Goal: Task Accomplishment & Management: Use online tool/utility

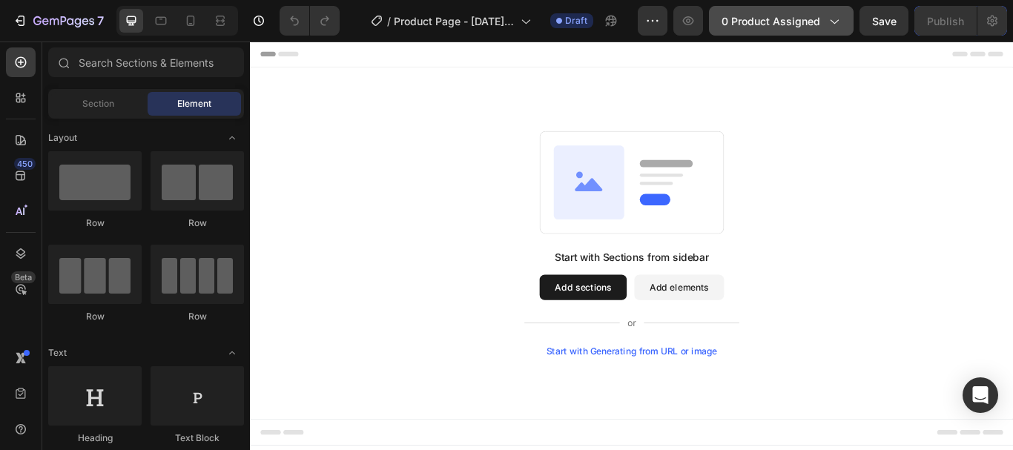
click at [822, 22] on div "0 product assigned" at bounding box center [781, 21] width 119 height 16
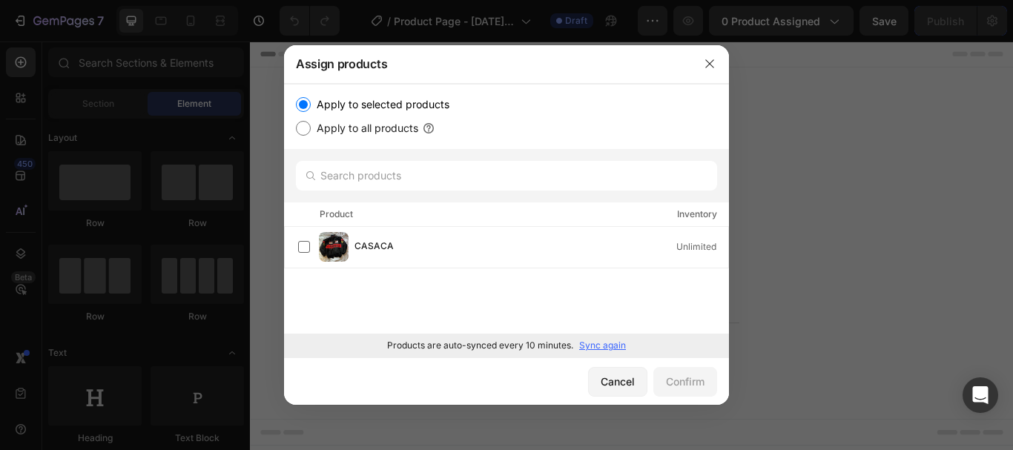
click at [599, 347] on p "Sync again" at bounding box center [602, 345] width 47 height 13
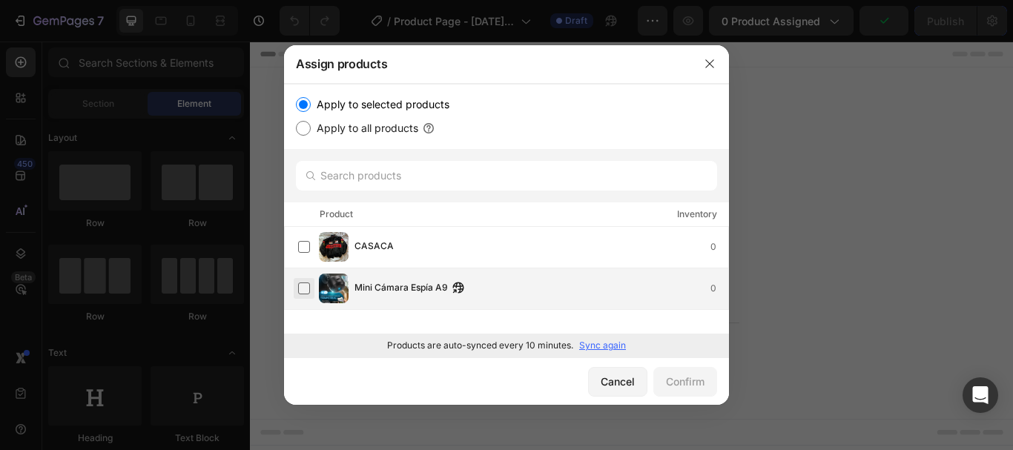
click at [306, 284] on label at bounding box center [304, 289] width 12 height 12
click at [688, 383] on div "Confirm" at bounding box center [685, 382] width 39 height 16
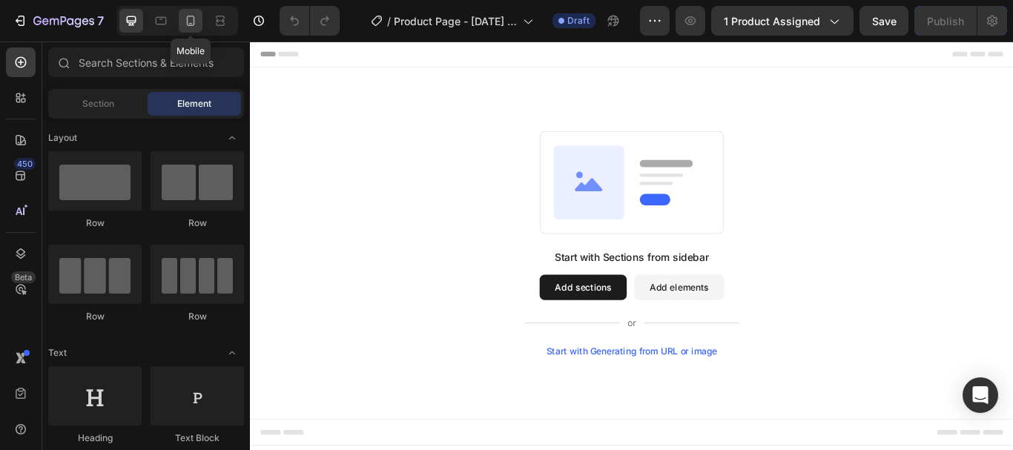
click at [190, 21] on icon at bounding box center [190, 20] width 15 height 15
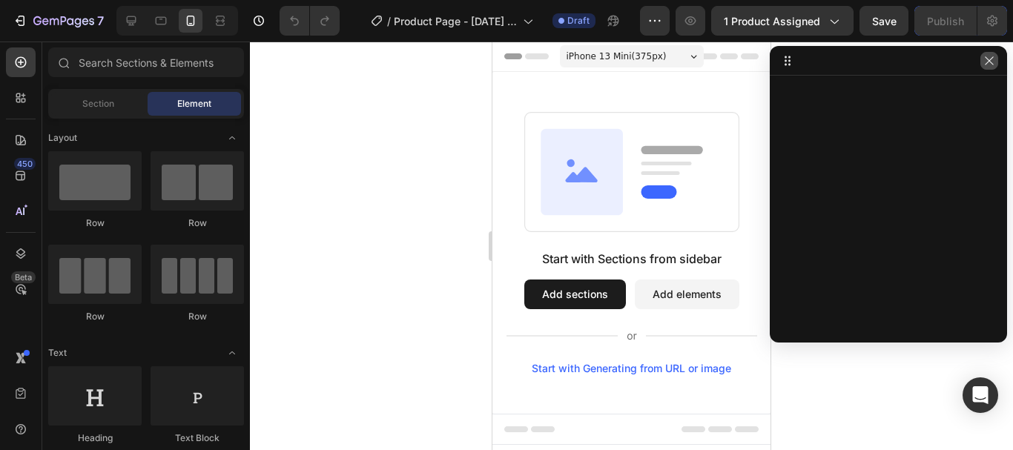
click at [983, 61] on icon "button" at bounding box center [989, 61] width 12 height 12
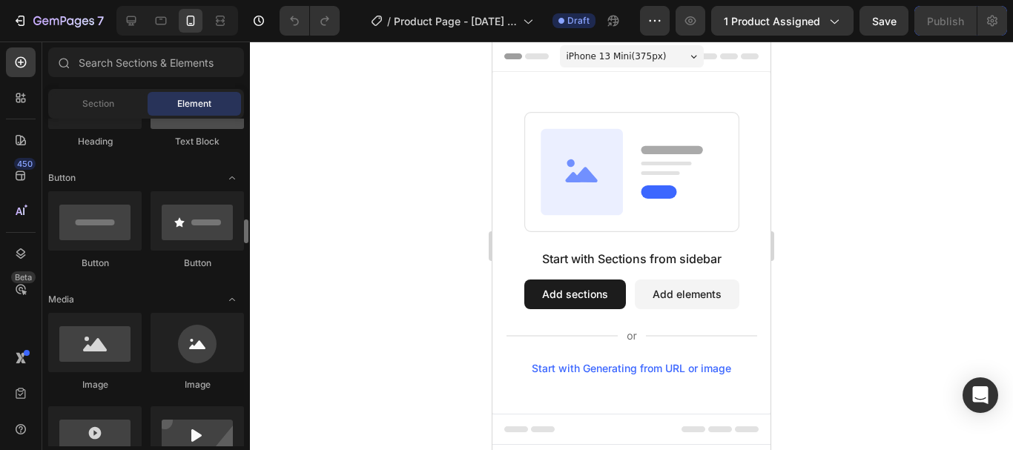
scroll to position [371, 0]
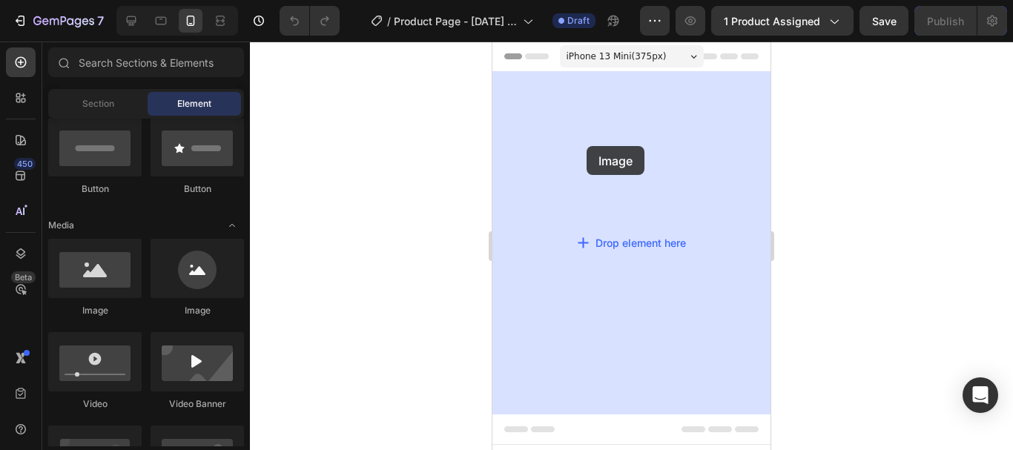
drag, startPoint x: 581, startPoint y: 319, endPoint x: 587, endPoint y: 146, distance: 172.9
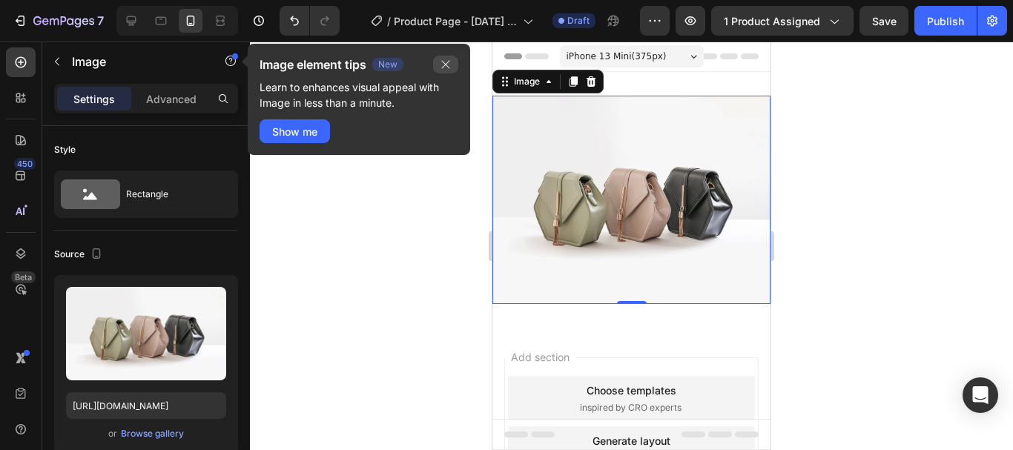
click at [443, 64] on icon "button" at bounding box center [446, 65] width 12 height 12
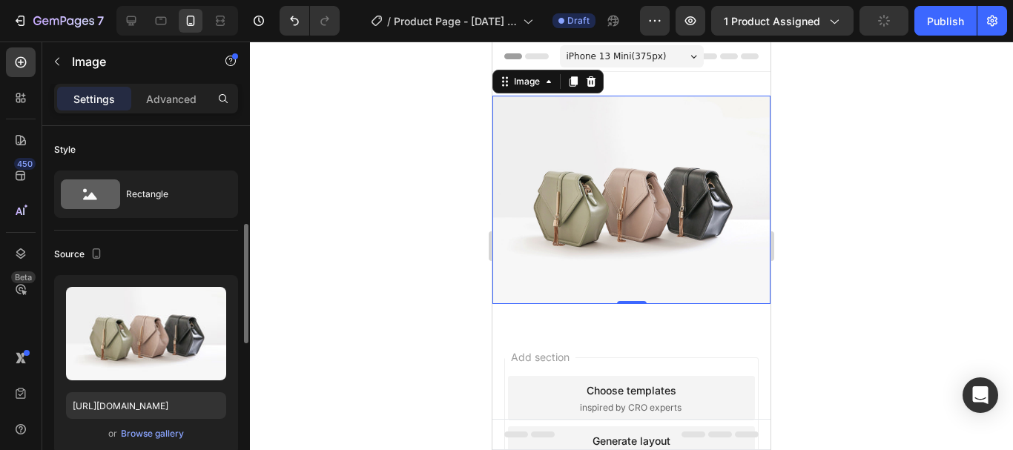
scroll to position [148, 0]
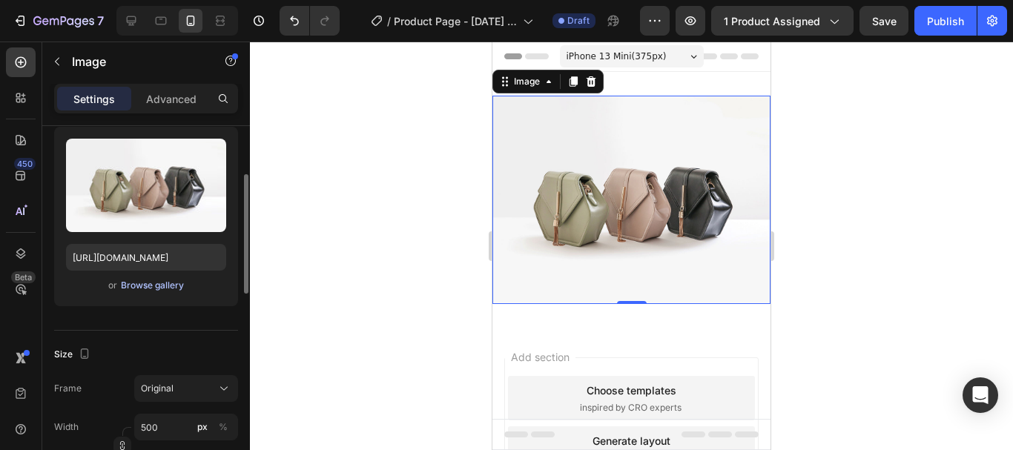
click at [156, 289] on div "Browse gallery" at bounding box center [152, 285] width 63 height 13
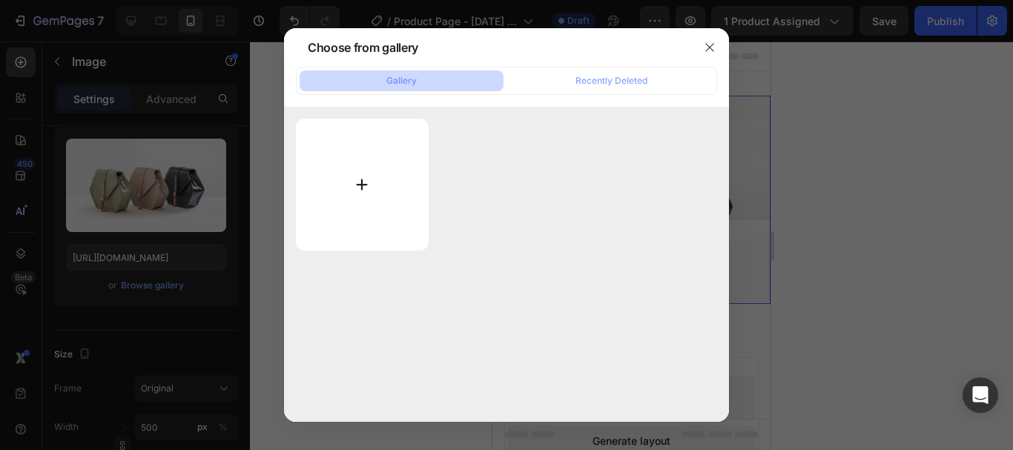
click at [366, 178] on input "file" at bounding box center [362, 185] width 133 height 132
type input "C:\fakepath\01.png"
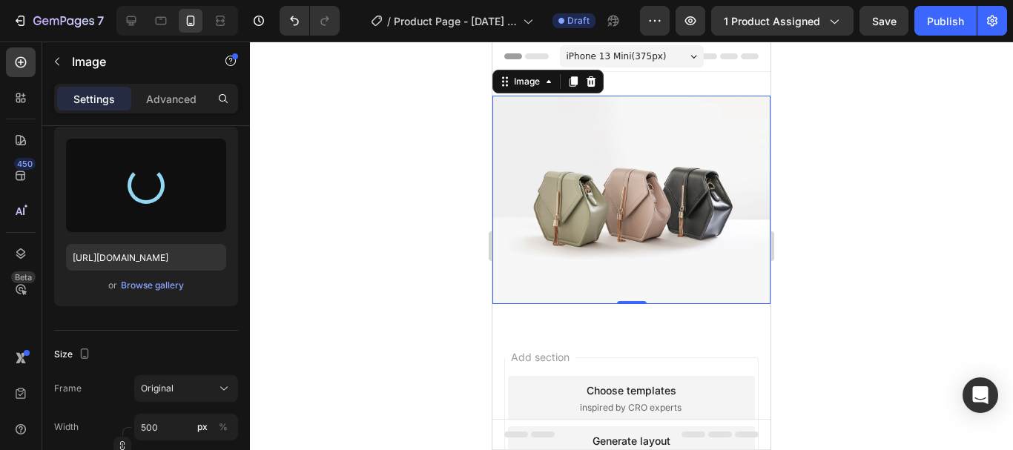
type input "[URL][DOMAIN_NAME]"
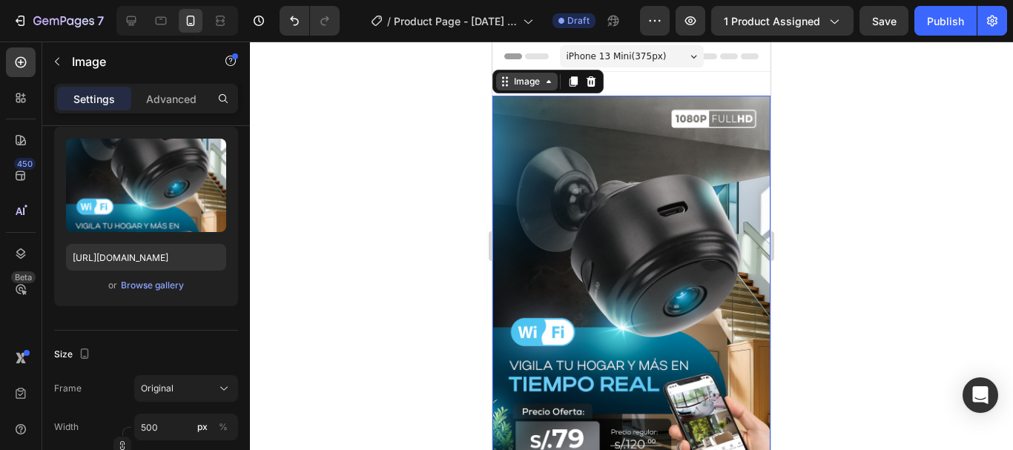
click at [547, 83] on icon at bounding box center [549, 81] width 4 height 3
click at [574, 84] on icon at bounding box center [574, 81] width 8 height 10
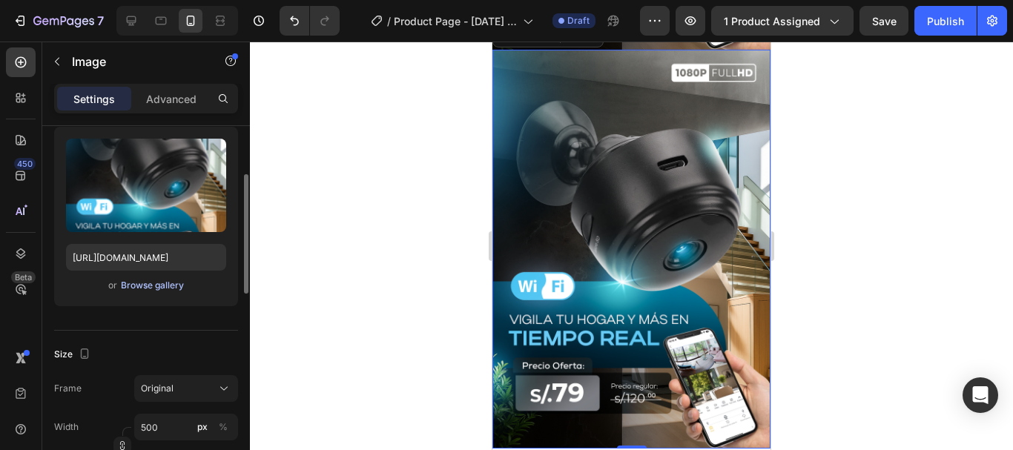
click at [142, 288] on div "Browse gallery" at bounding box center [152, 285] width 63 height 13
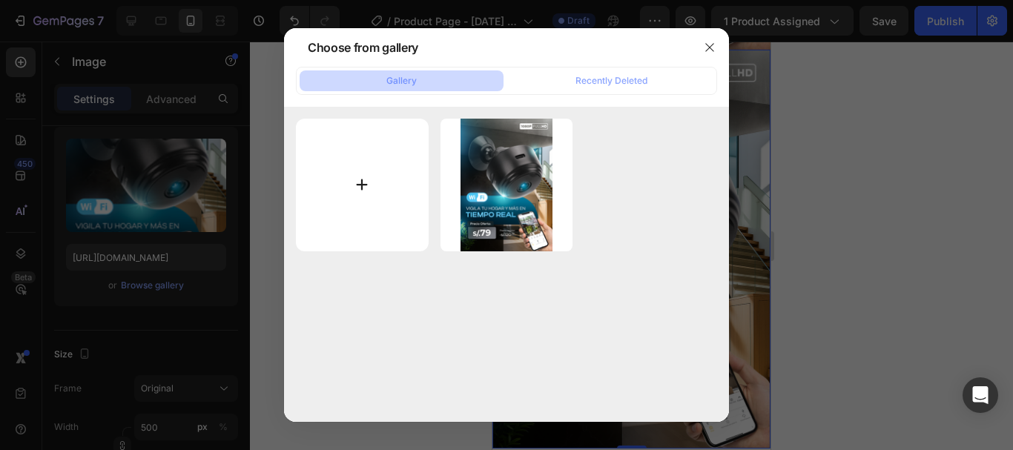
click at [361, 185] on input "file" at bounding box center [362, 185] width 133 height 133
type input "C:\fakepath\02.png"
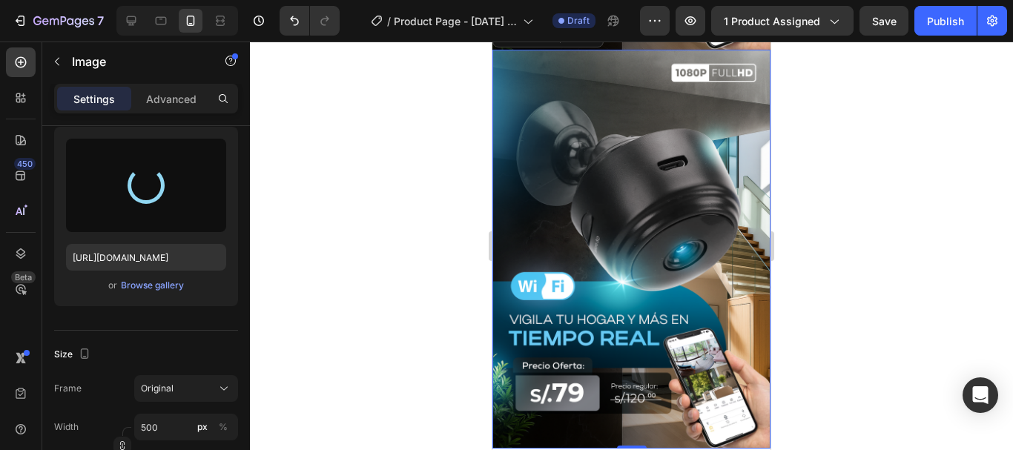
type input "[URL][DOMAIN_NAME]"
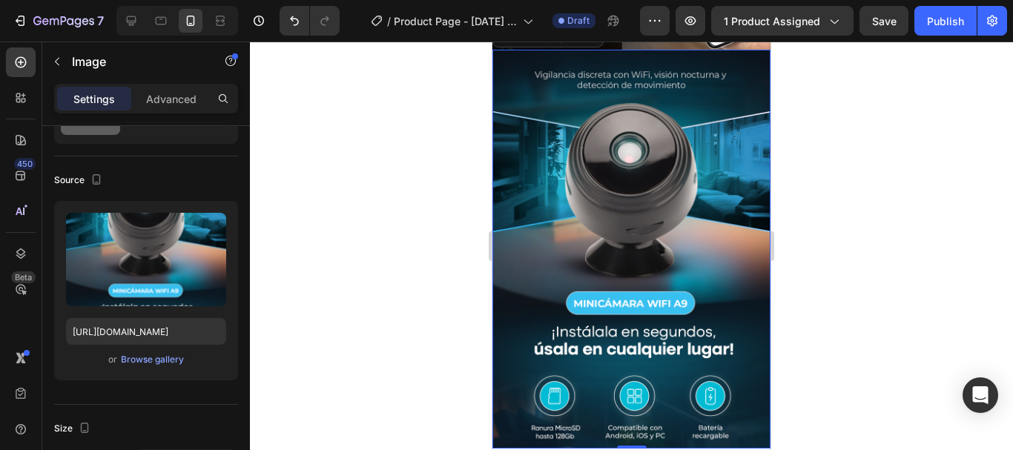
scroll to position [222, 0]
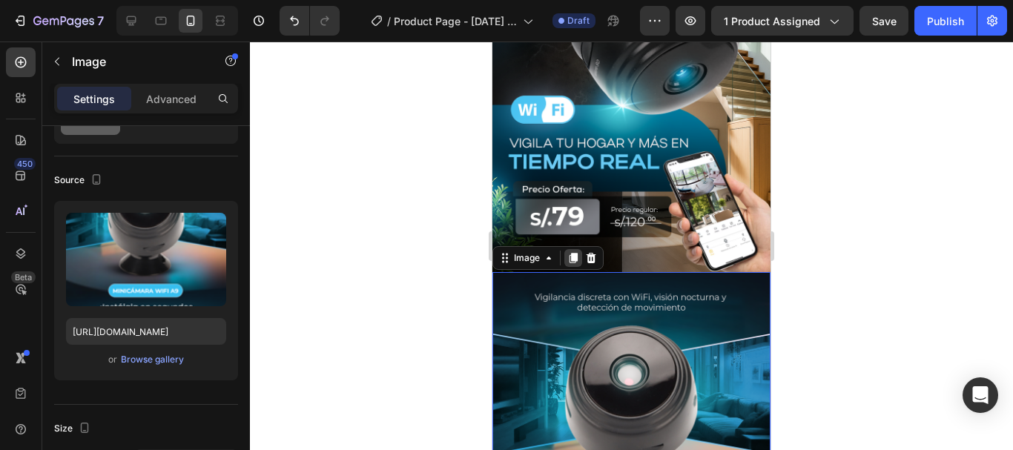
click at [575, 253] on icon at bounding box center [574, 258] width 8 height 10
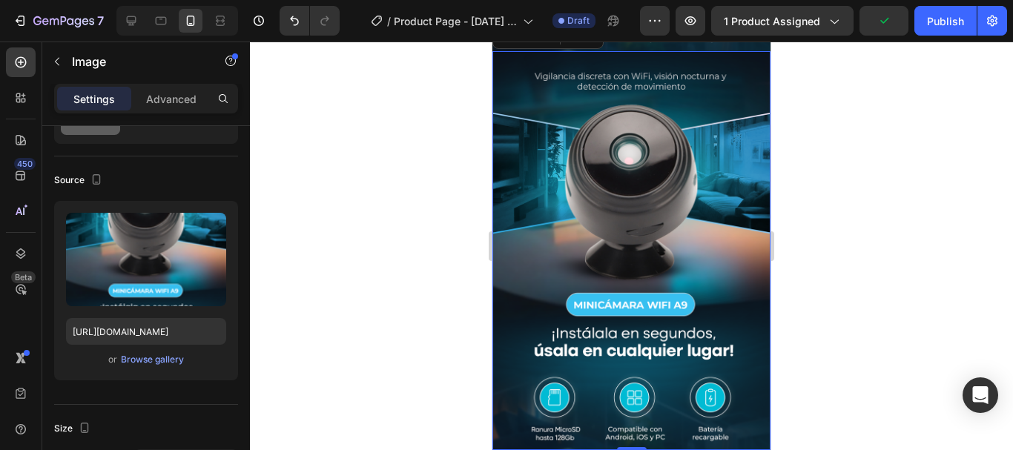
scroll to position [694, 0]
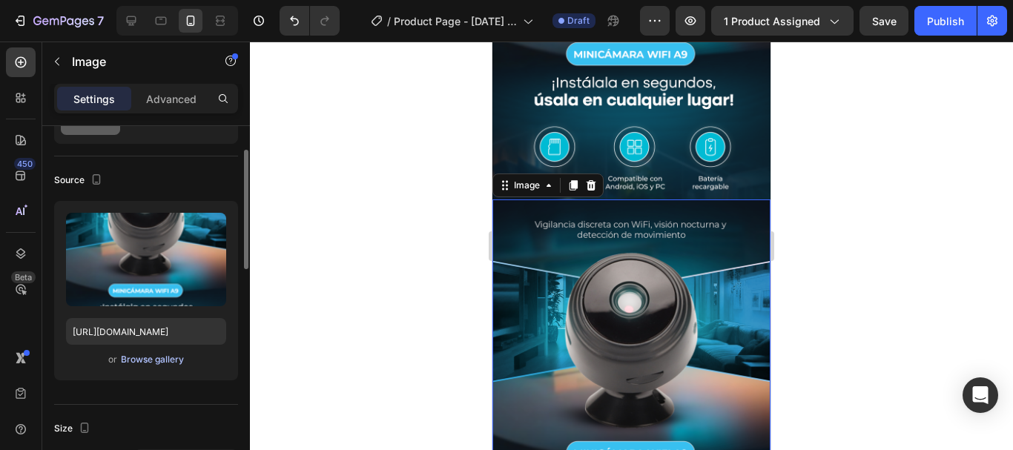
click at [172, 359] on div "Browse gallery" at bounding box center [152, 359] width 63 height 13
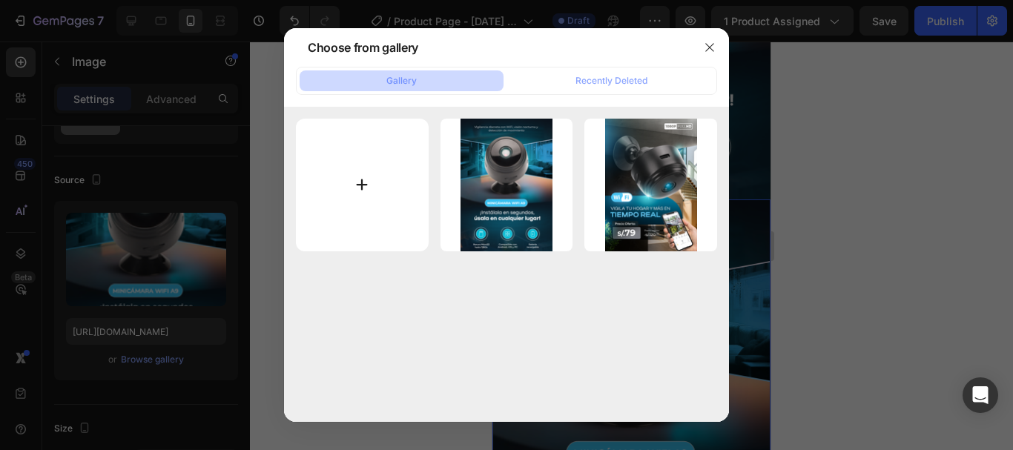
click at [373, 195] on input "file" at bounding box center [362, 185] width 133 height 133
type input "C:\fakepath\03.png"
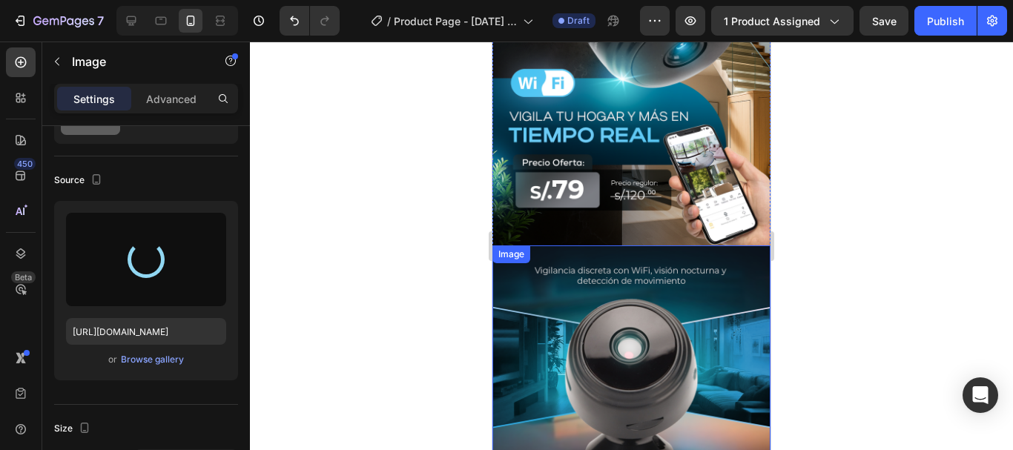
scroll to position [101, 0]
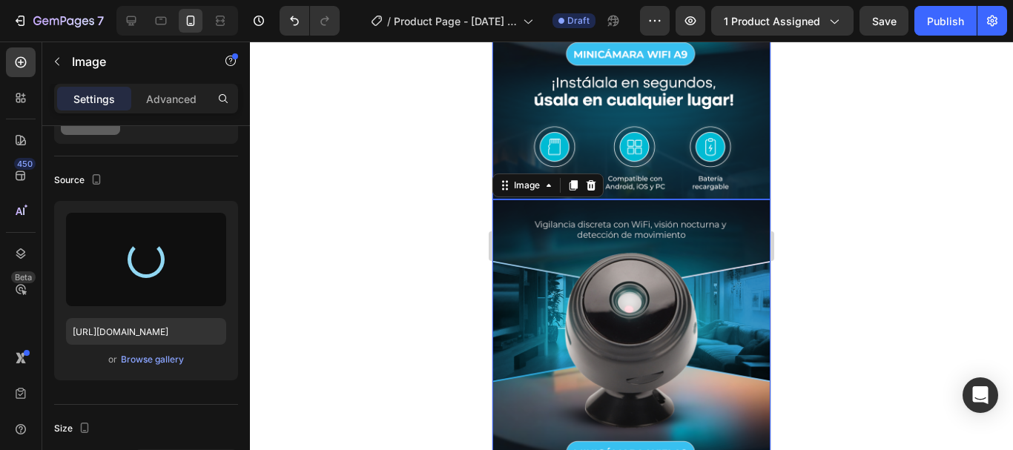
type input "[URL][DOMAIN_NAME]"
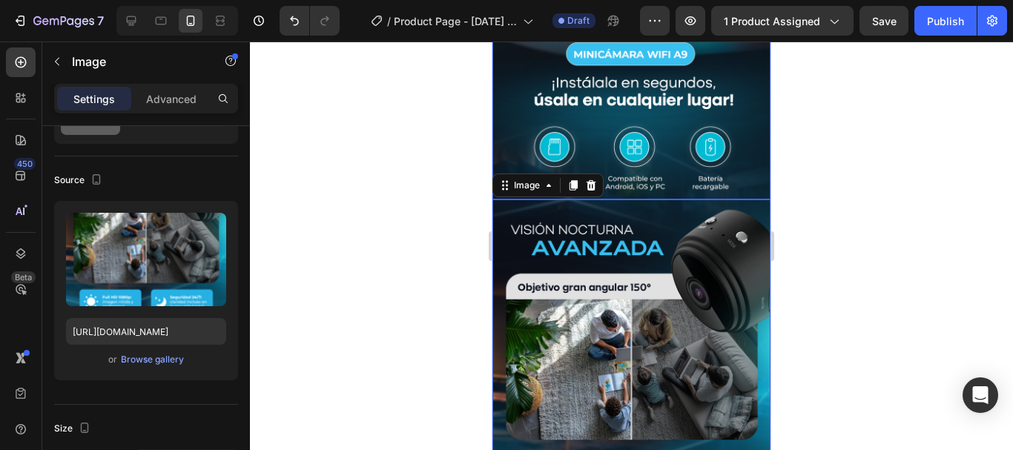
scroll to position [768, 0]
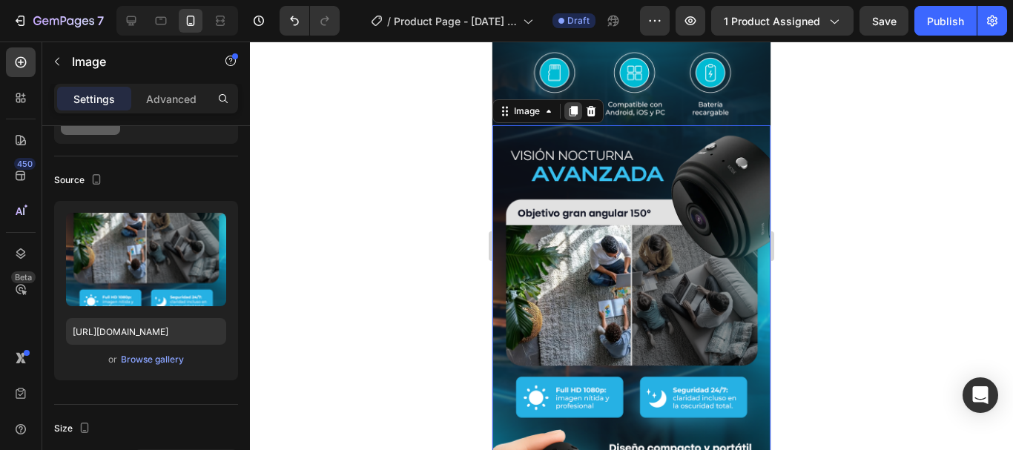
click at [574, 106] on icon at bounding box center [574, 111] width 8 height 10
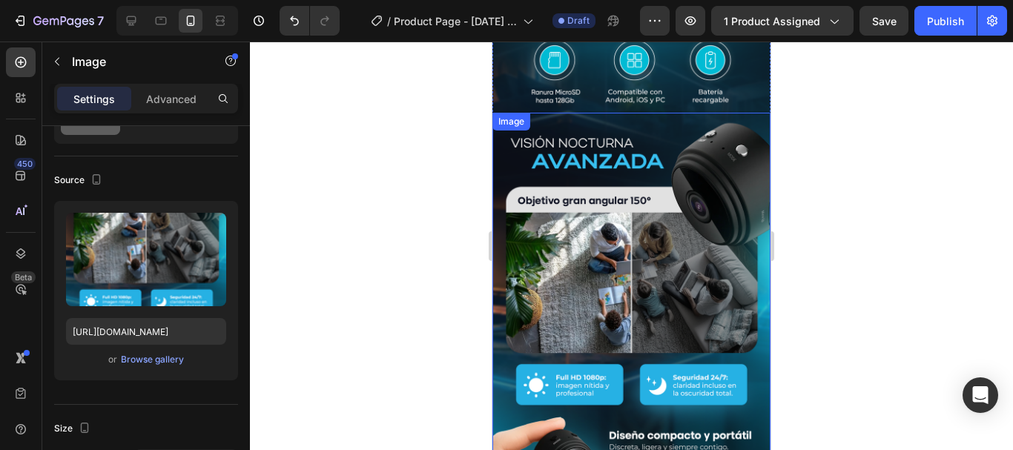
scroll to position [929, 0]
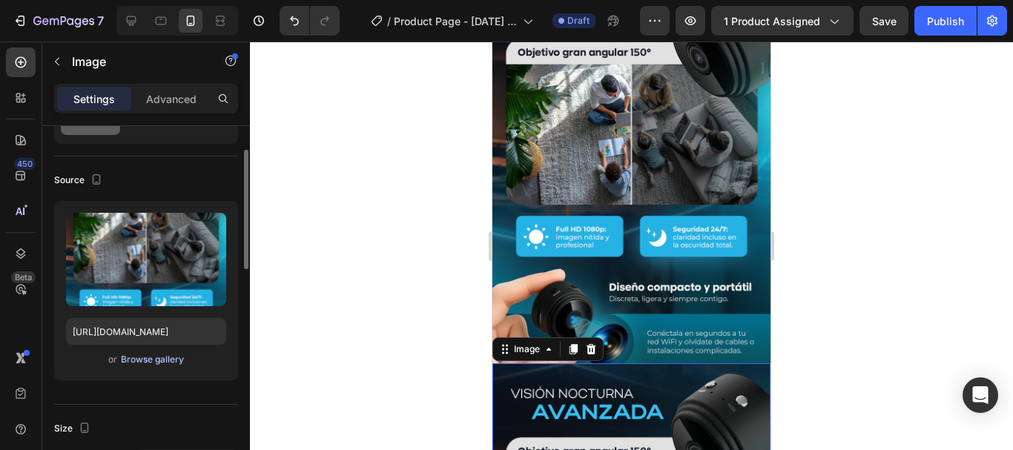
click at [171, 357] on div "Browse gallery" at bounding box center [152, 359] width 63 height 13
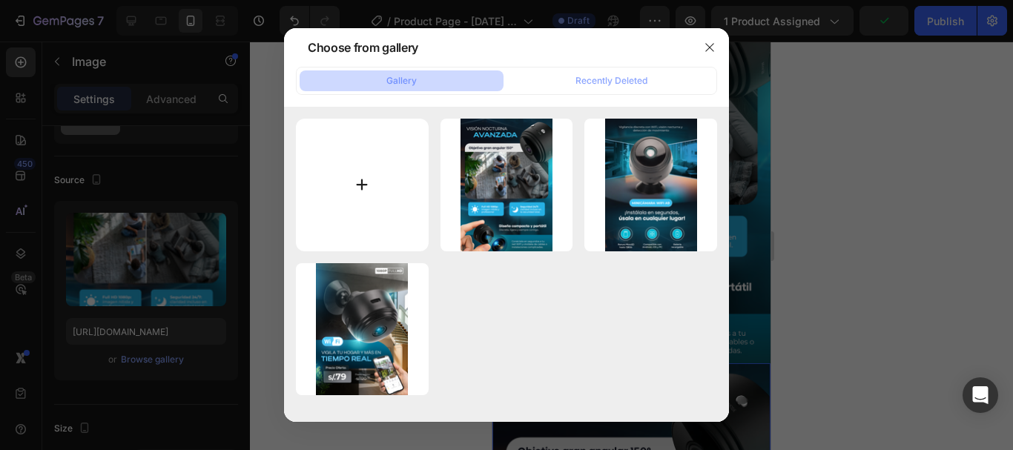
click at [365, 172] on input "file" at bounding box center [362, 185] width 133 height 133
type input "C:\fakepath\04.png"
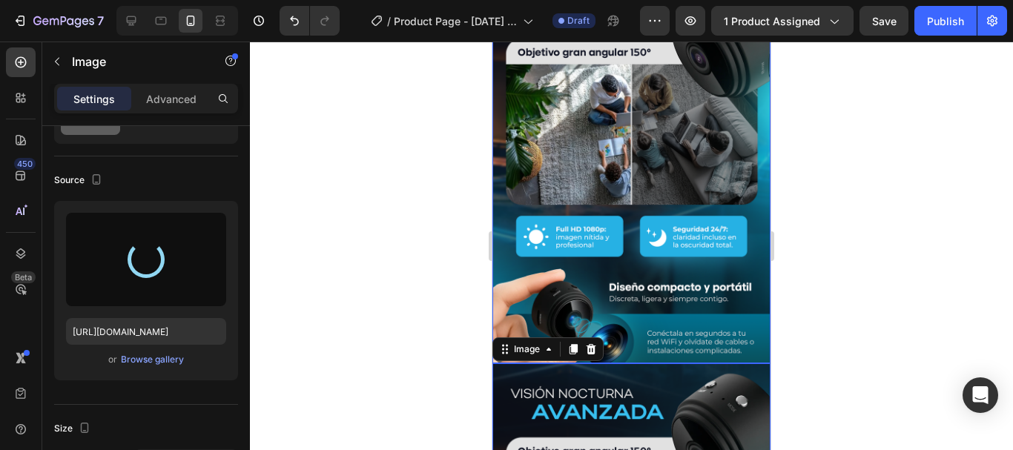
scroll to position [1003, 0]
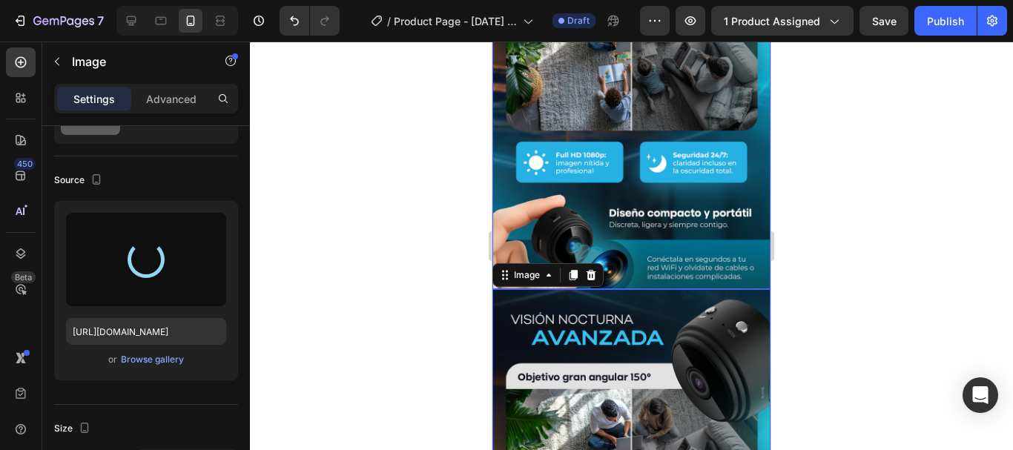
type input "[URL][DOMAIN_NAME]"
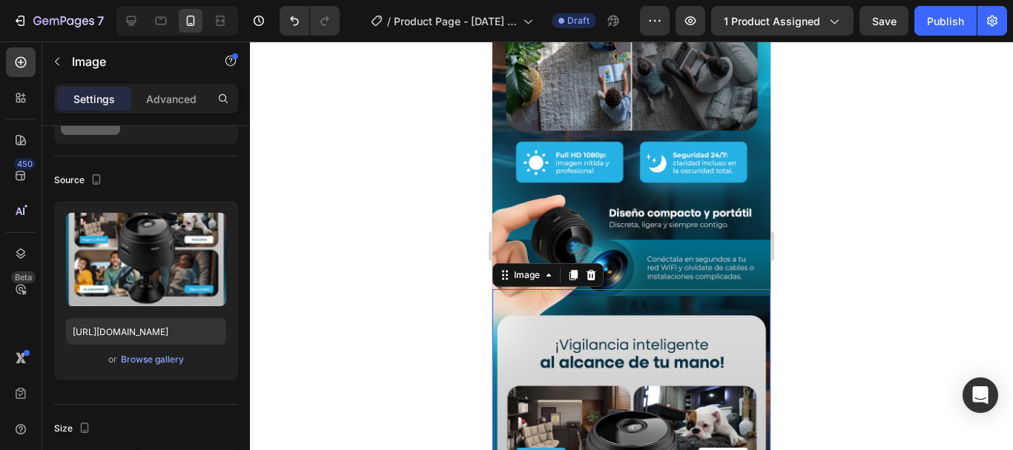
scroll to position [1077, 0]
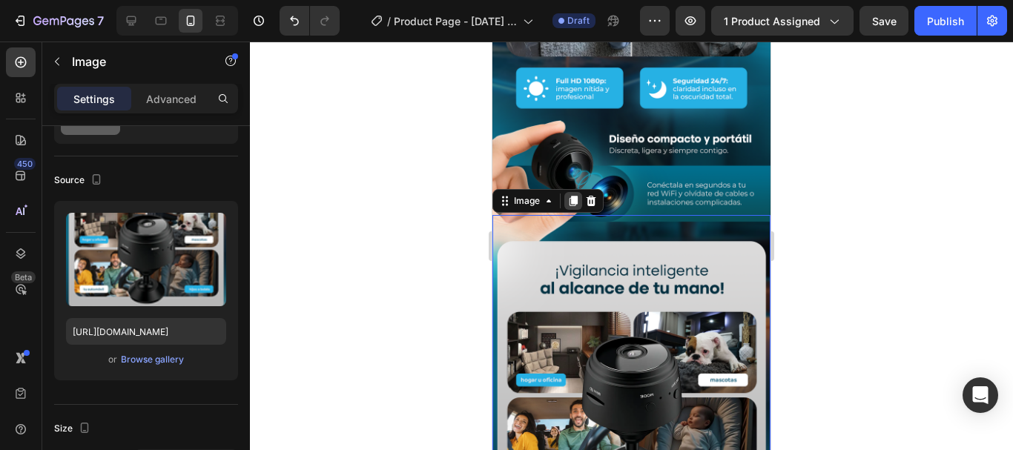
click at [574, 196] on icon at bounding box center [574, 201] width 8 height 10
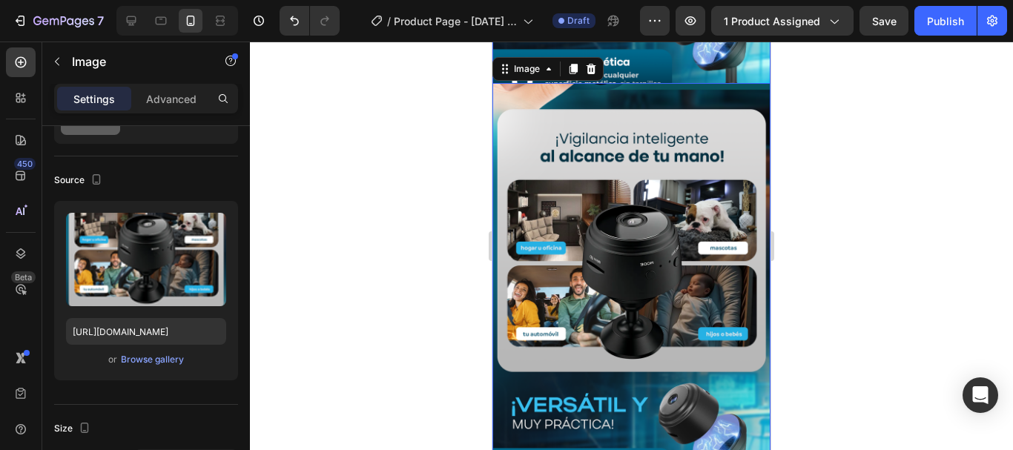
scroll to position [1534, 0]
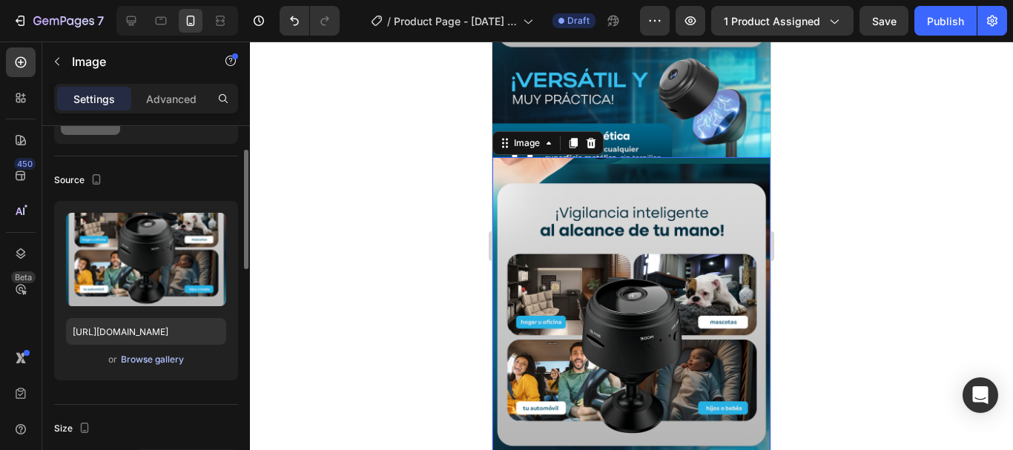
click at [155, 359] on div "Browse gallery" at bounding box center [152, 359] width 63 height 13
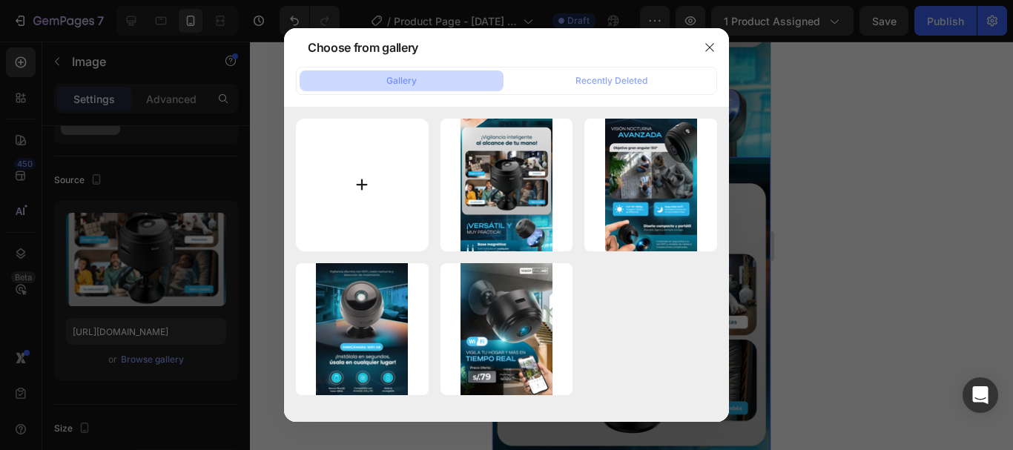
click at [364, 179] on input "file" at bounding box center [362, 185] width 133 height 133
type input "C:\fakepath\05.png"
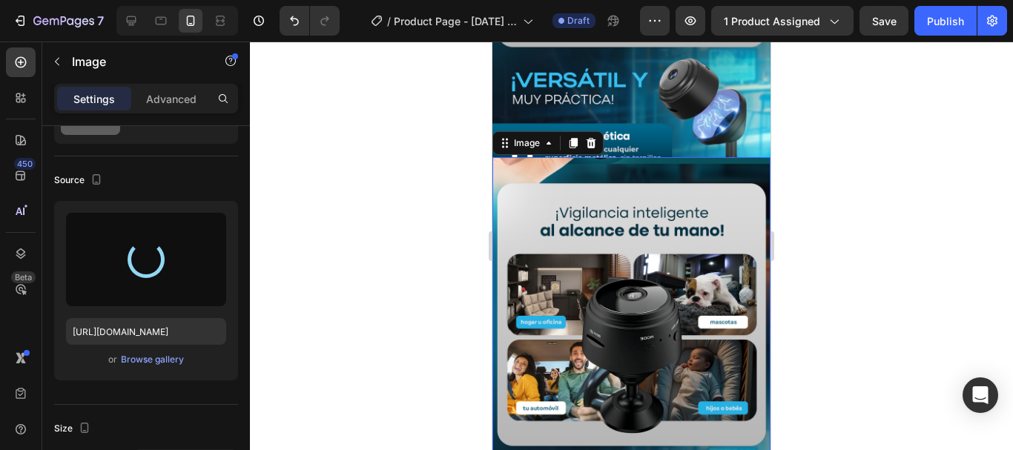
type input "[URL][DOMAIN_NAME]"
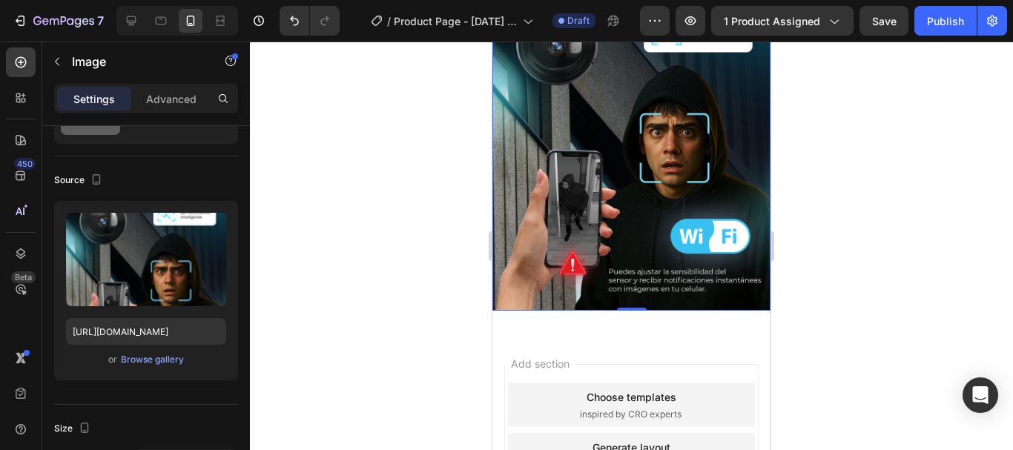
scroll to position [1854, 0]
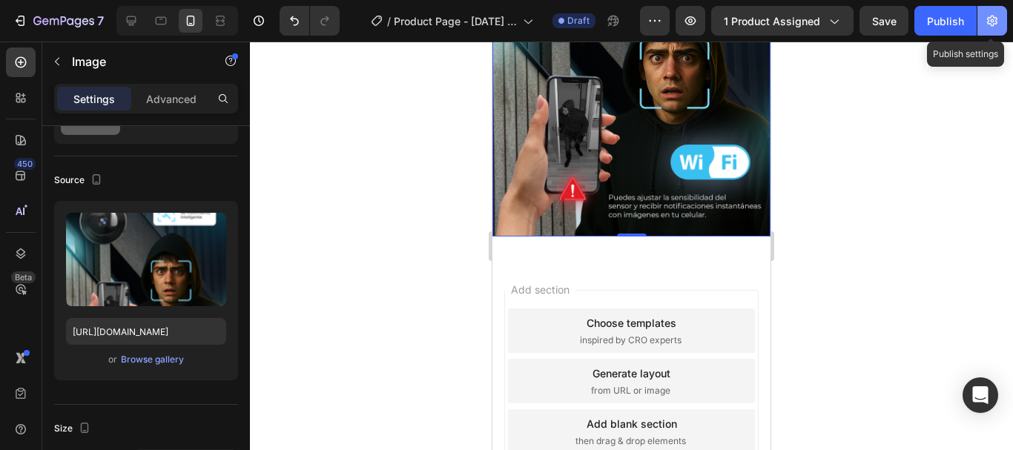
click at [994, 15] on icon "button" at bounding box center [992, 20] width 15 height 15
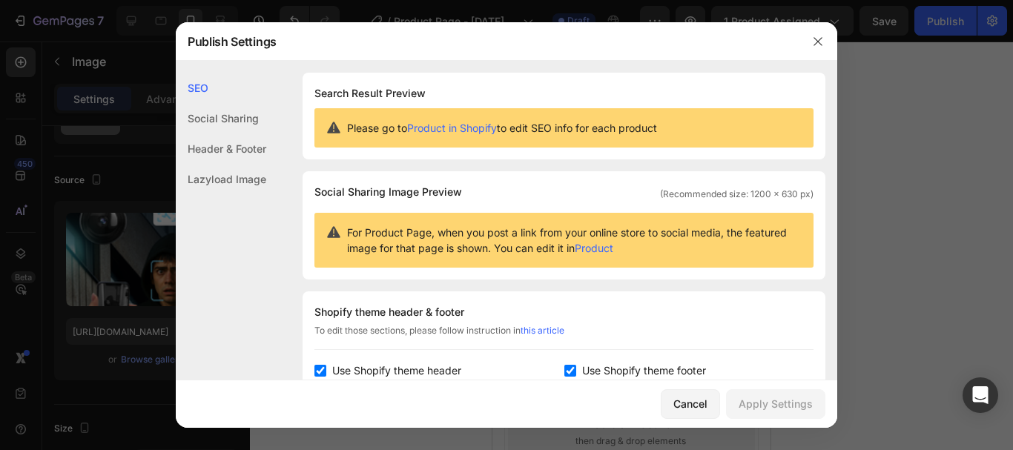
click at [322, 372] on input "checkbox" at bounding box center [320, 371] width 12 height 12
checkbox input "false"
click at [565, 367] on input "checkbox" at bounding box center [570, 371] width 12 height 12
checkbox input "false"
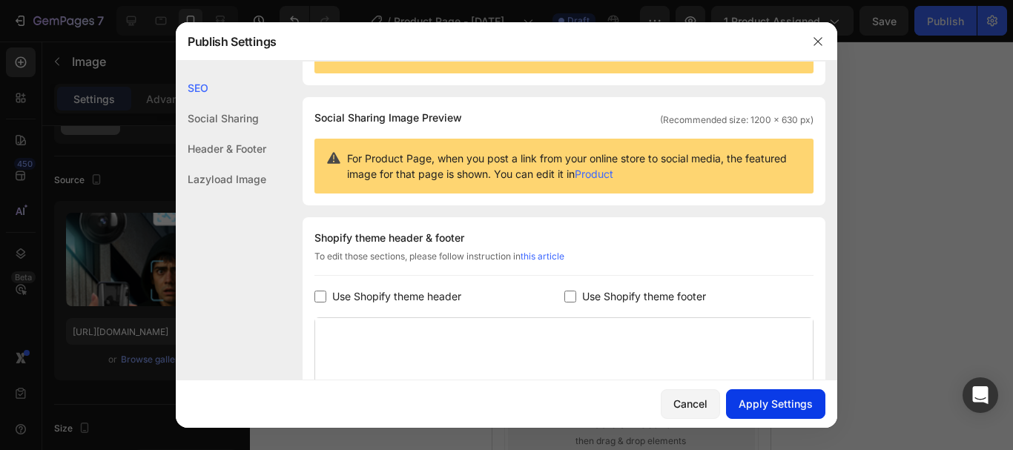
click at [768, 408] on div "Apply Settings" at bounding box center [776, 404] width 74 height 16
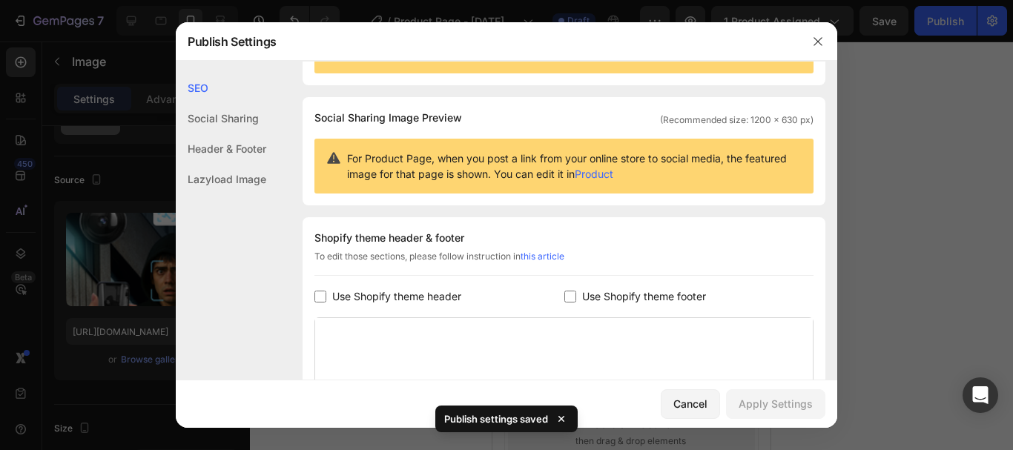
click at [561, 420] on icon at bounding box center [561, 419] width 6 height 6
click at [815, 44] on icon "button" at bounding box center [818, 42] width 12 height 12
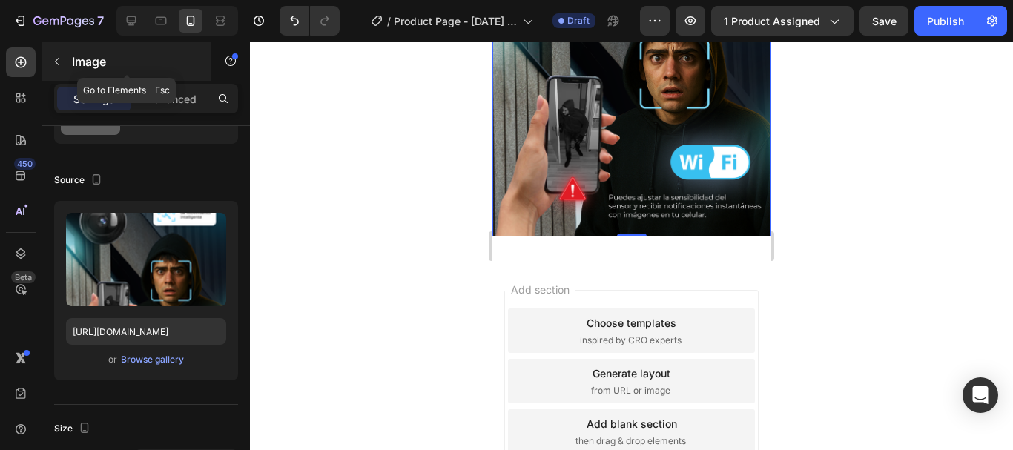
click at [65, 58] on button "button" at bounding box center [57, 62] width 24 height 24
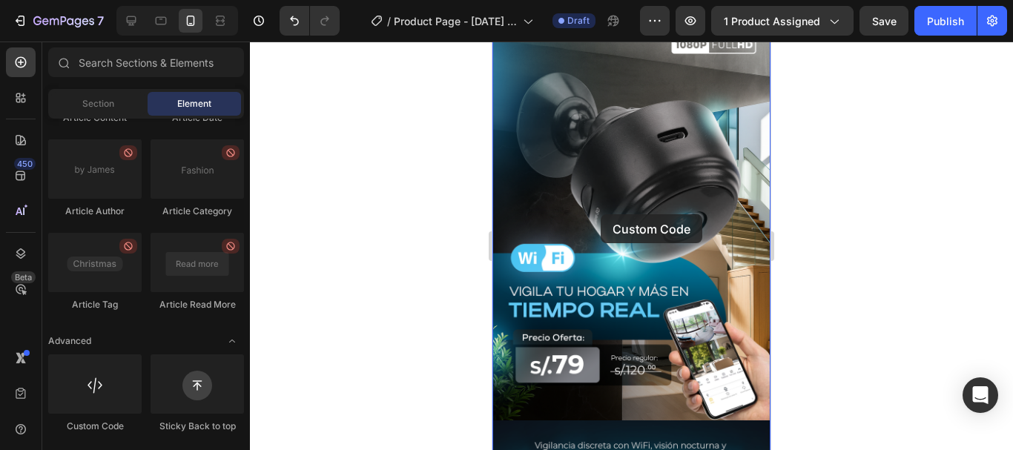
scroll to position [148, 0]
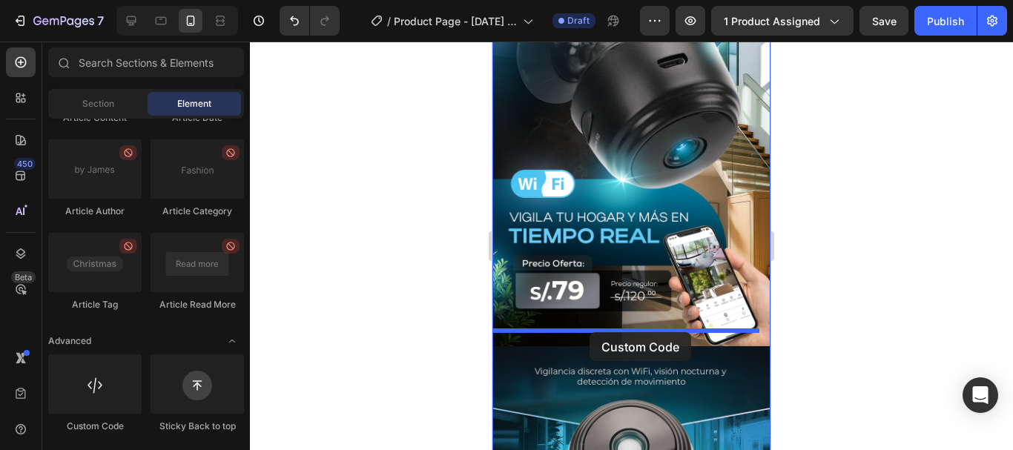
drag, startPoint x: 590, startPoint y: 437, endPoint x: 590, endPoint y: 332, distance: 104.6
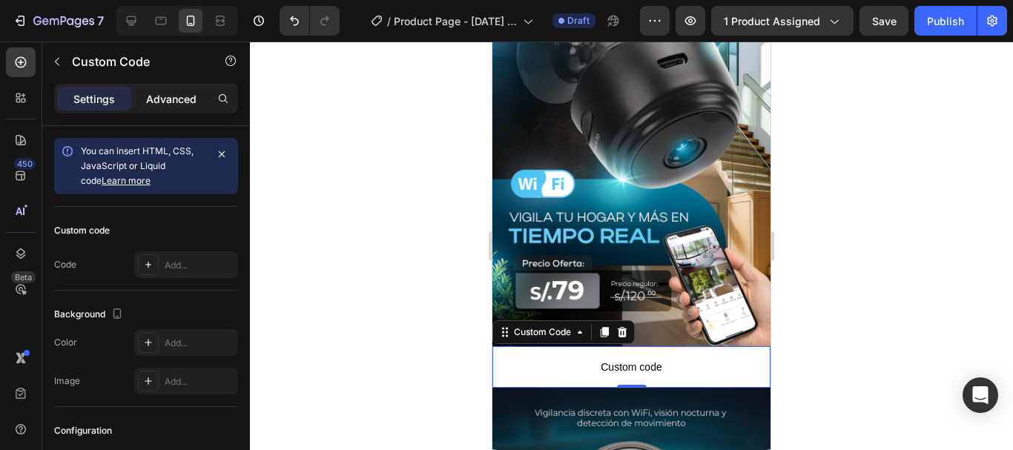
click at [172, 104] on p "Advanced" at bounding box center [171, 99] width 50 height 16
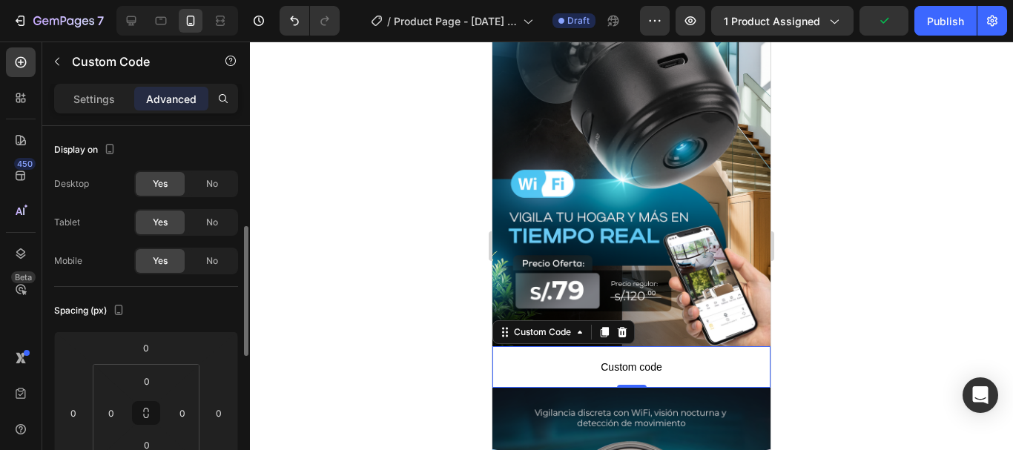
scroll to position [74, 0]
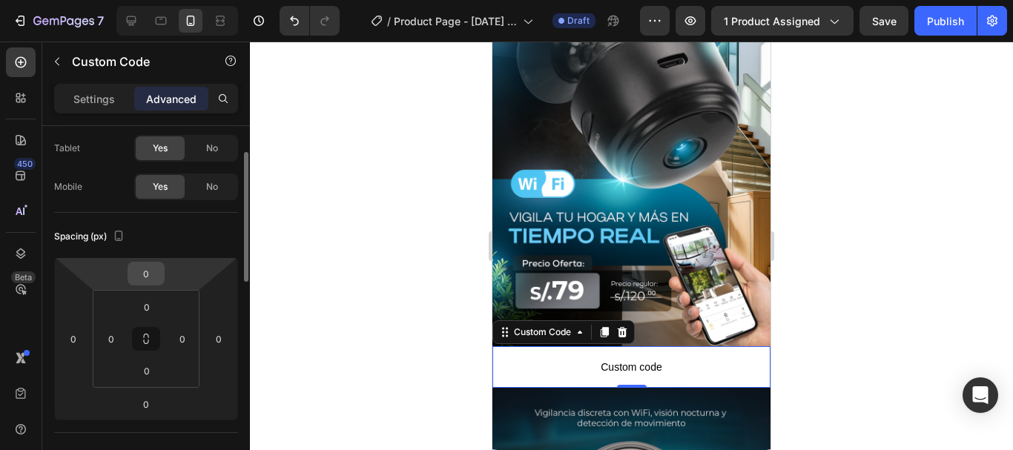
click at [147, 272] on input "0" at bounding box center [146, 274] width 30 height 22
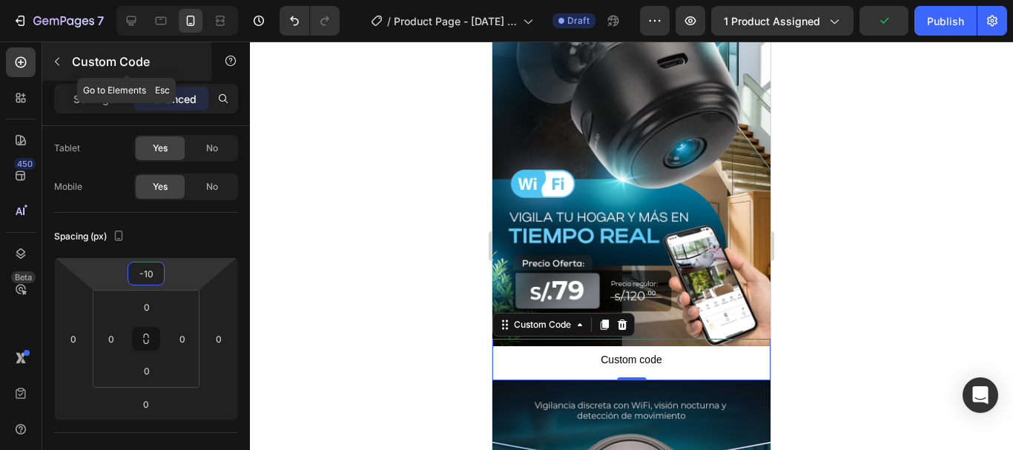
type input "-10"
click at [59, 62] on icon "button" at bounding box center [57, 62] width 12 height 12
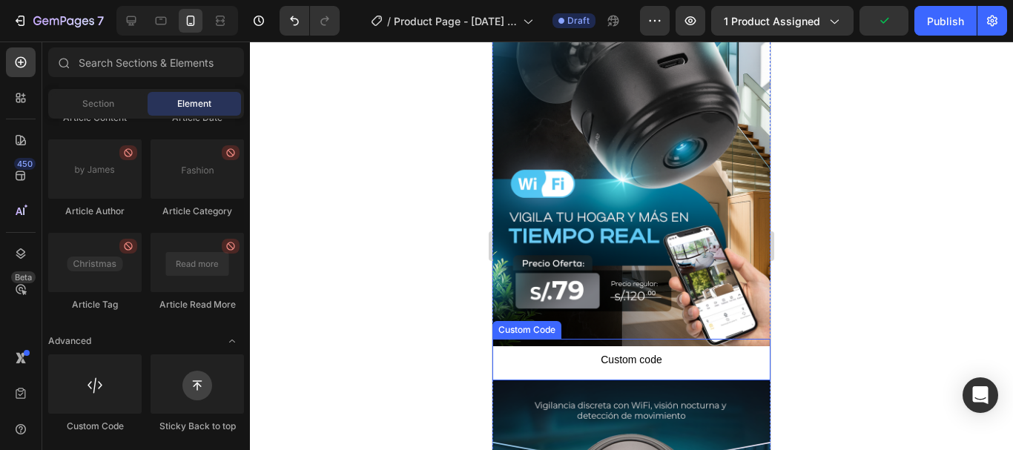
click at [648, 351] on span "Custom code" at bounding box center [631, 360] width 278 height 18
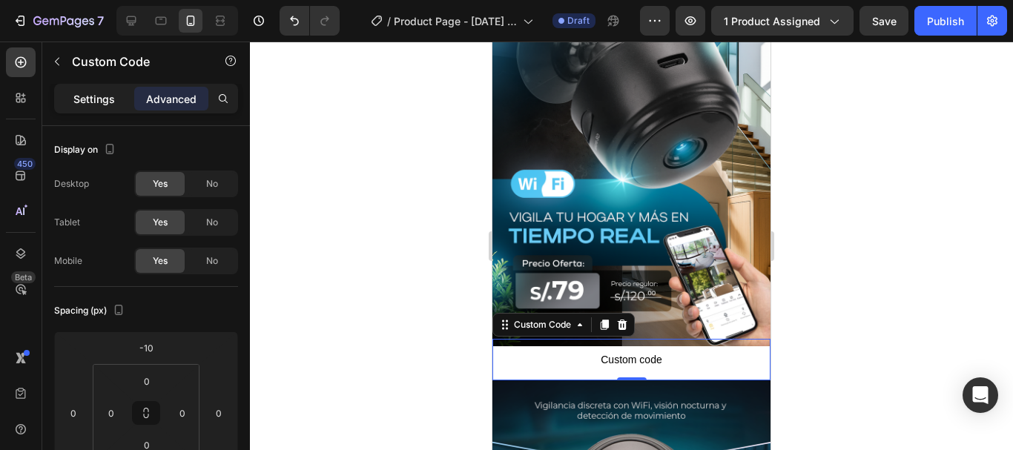
click at [83, 94] on p "Settings" at bounding box center [94, 99] width 42 height 16
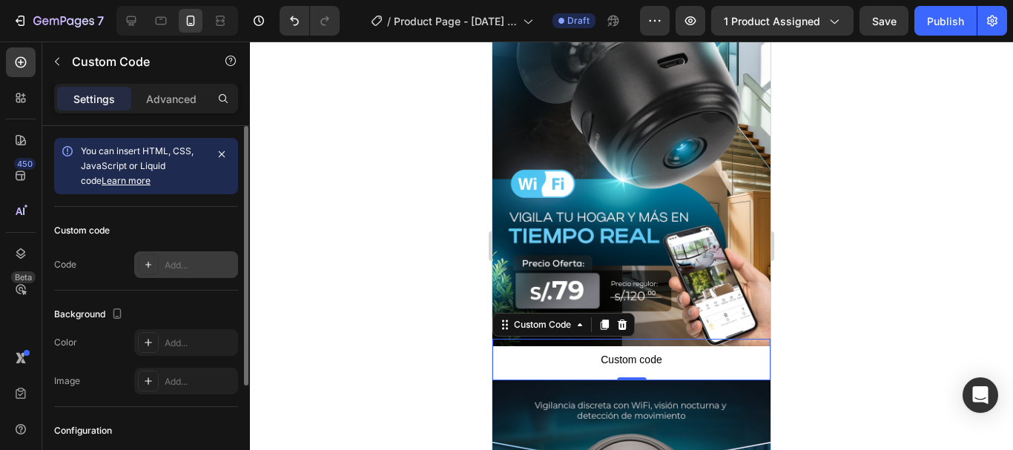
click at [198, 261] on div "Add..." at bounding box center [200, 265] width 70 height 13
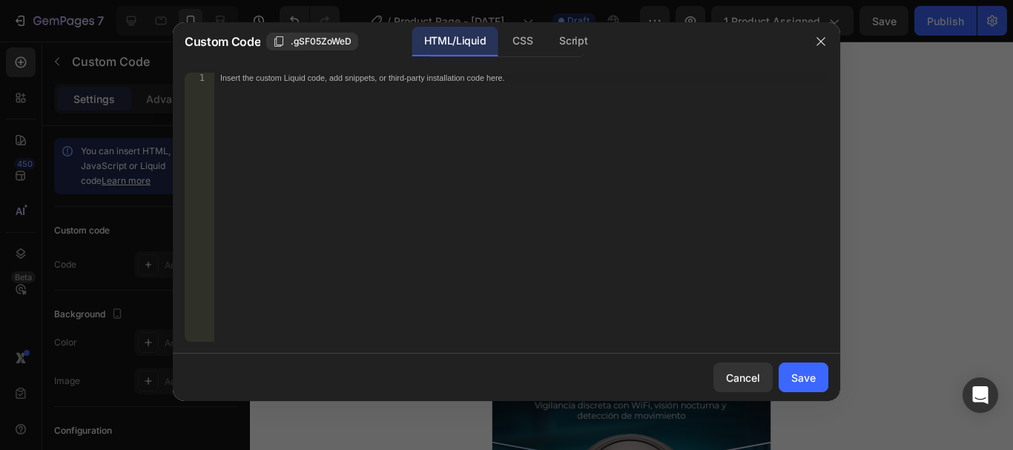
click at [349, 77] on div "Insert the custom Liquid code, add snippets, or third-party installation code h…" at bounding box center [490, 78] width 541 height 10
paste textarea "<div id="_rsi-cod-form-embed-custom-hook"></div>"
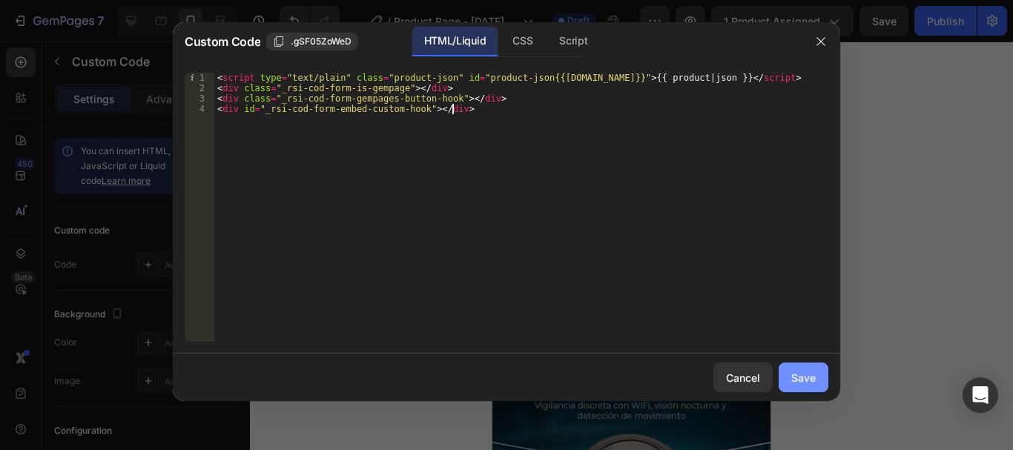
click at [813, 377] on div "Save" at bounding box center [803, 378] width 24 height 16
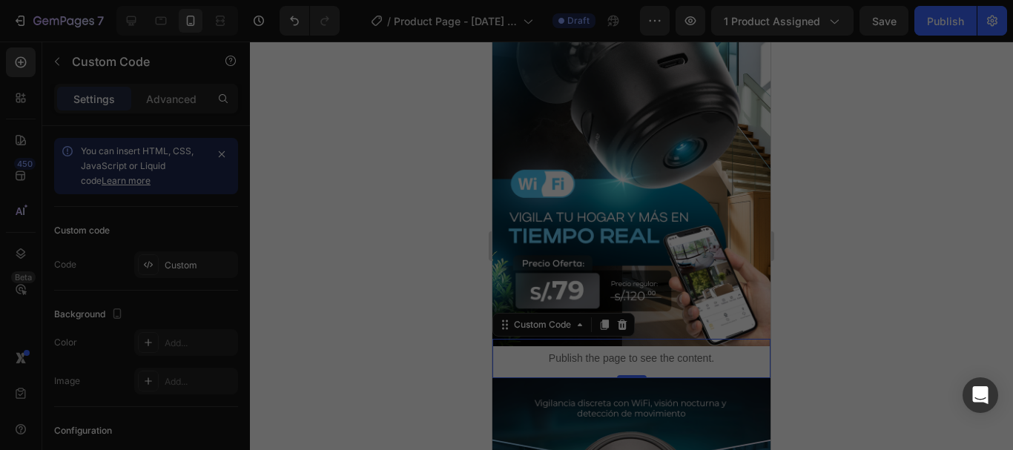
type textarea "<div class="_rsi-cod-form-gempages-button-hook"></div> <div id="_rsi-cod-form-e…"
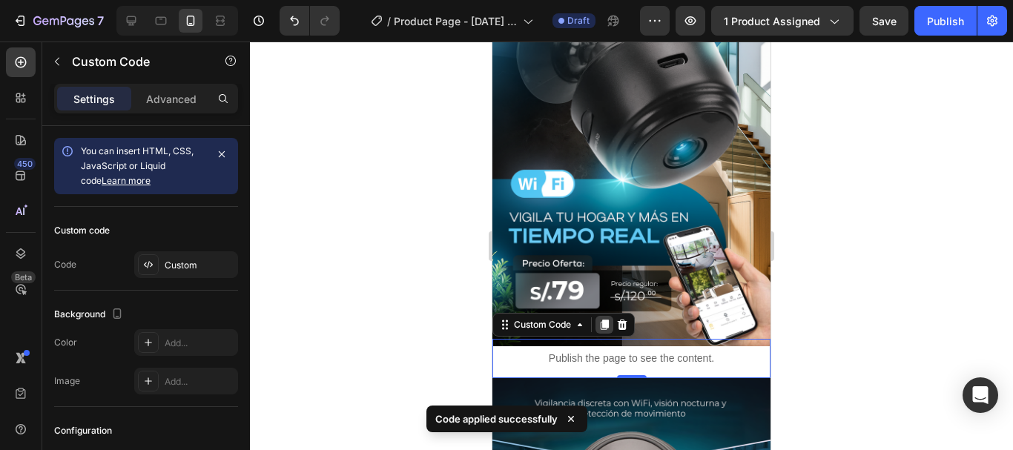
click at [607, 320] on icon at bounding box center [605, 325] width 8 height 10
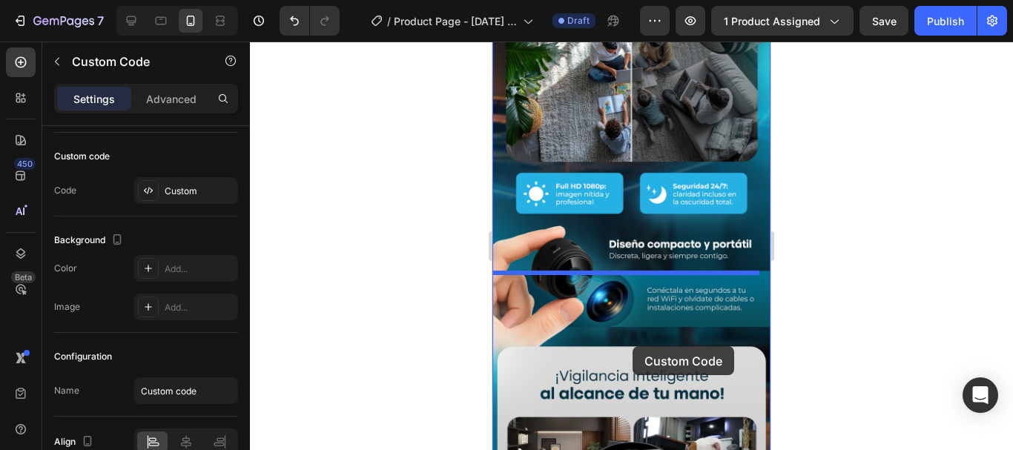
scroll to position [1057, 0]
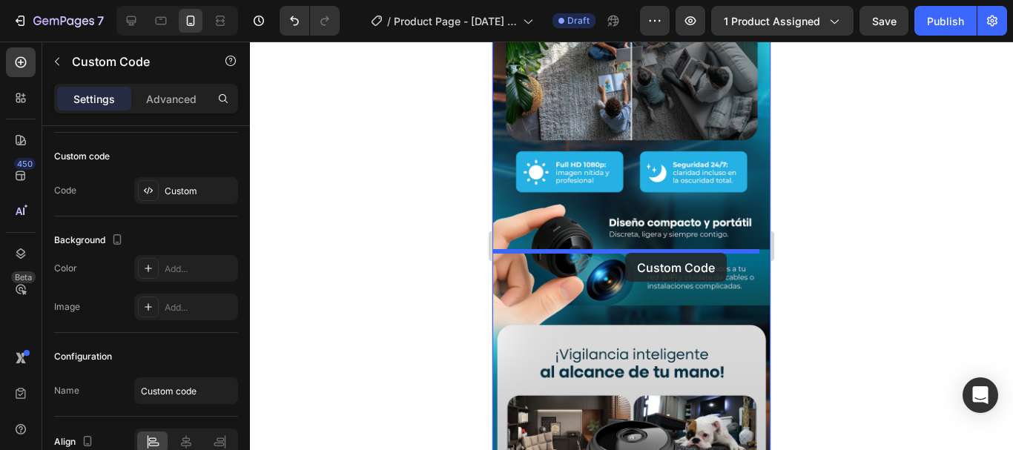
drag, startPoint x: 653, startPoint y: 368, endPoint x: 625, endPoint y: 253, distance: 118.3
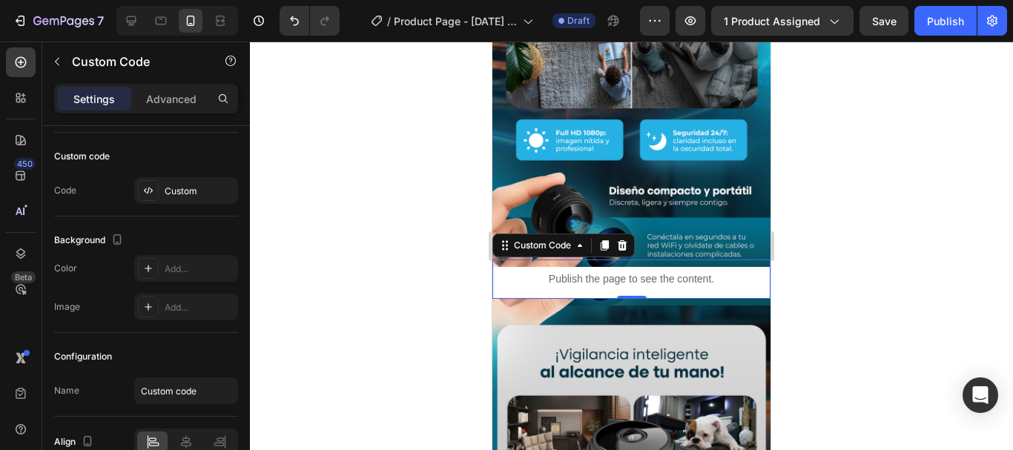
scroll to position [1026, 0]
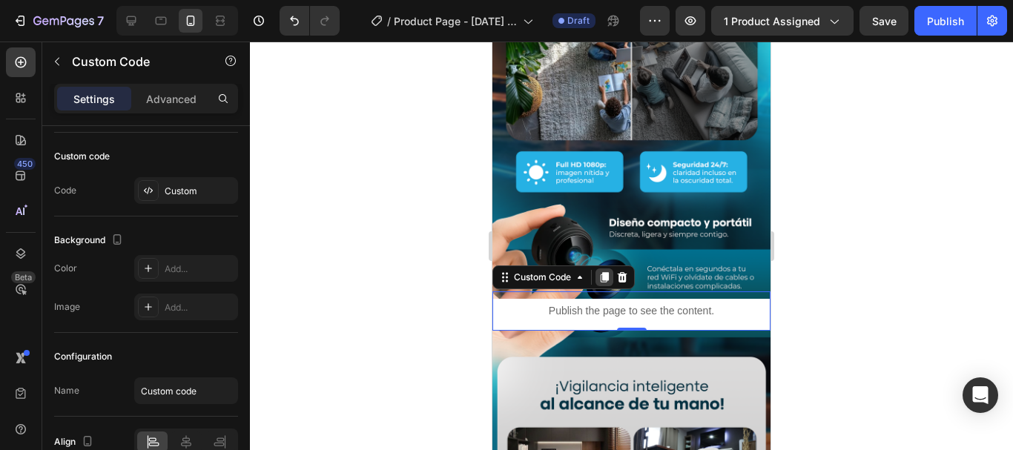
click at [601, 272] on icon at bounding box center [605, 277] width 8 height 10
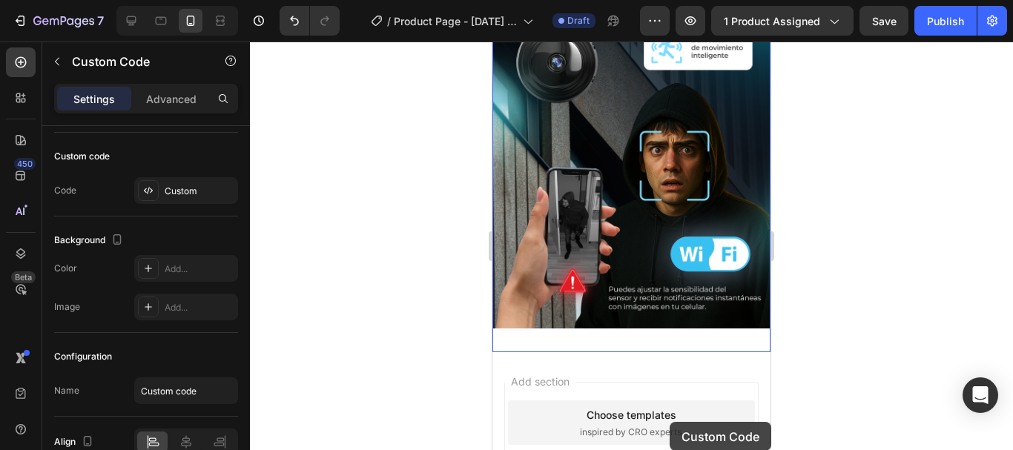
scroll to position [1890, 0]
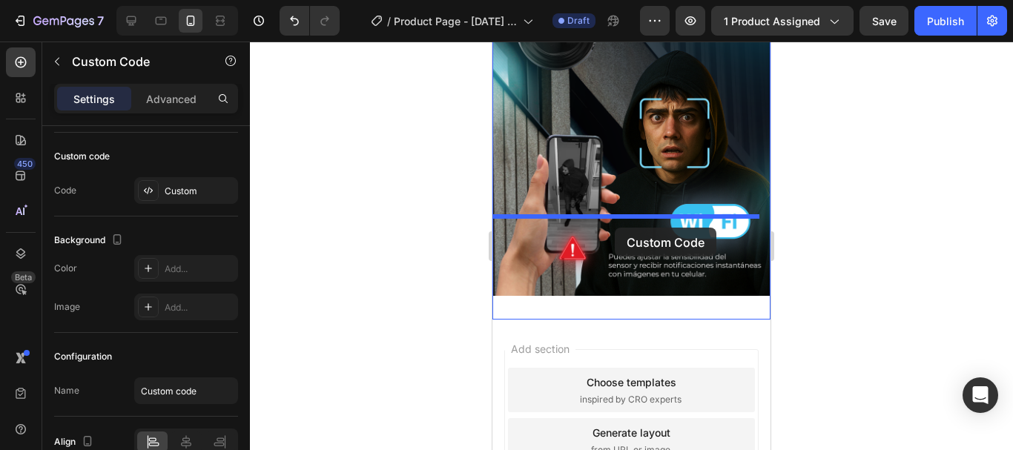
drag, startPoint x: 657, startPoint y: 296, endPoint x: 615, endPoint y: 228, distance: 80.3
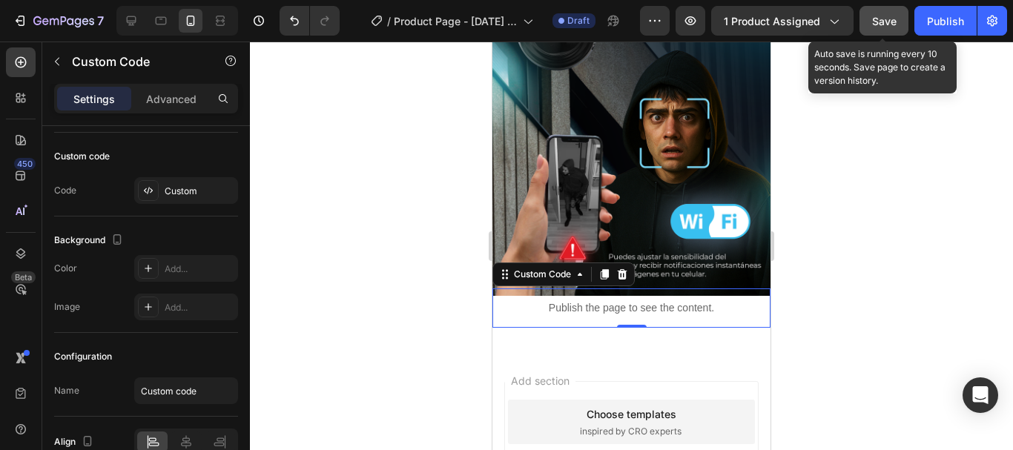
click at [883, 24] on span "Save" at bounding box center [884, 21] width 24 height 13
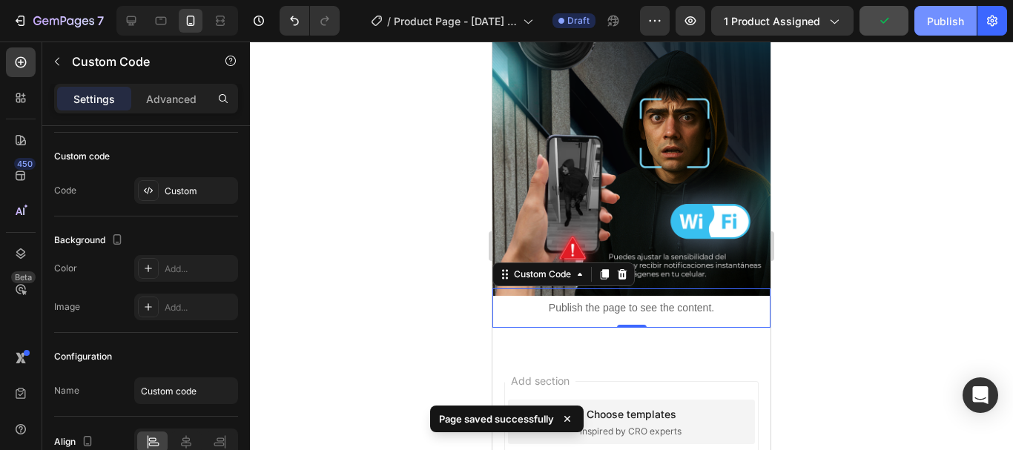
click at [935, 24] on div "Publish" at bounding box center [945, 21] width 37 height 16
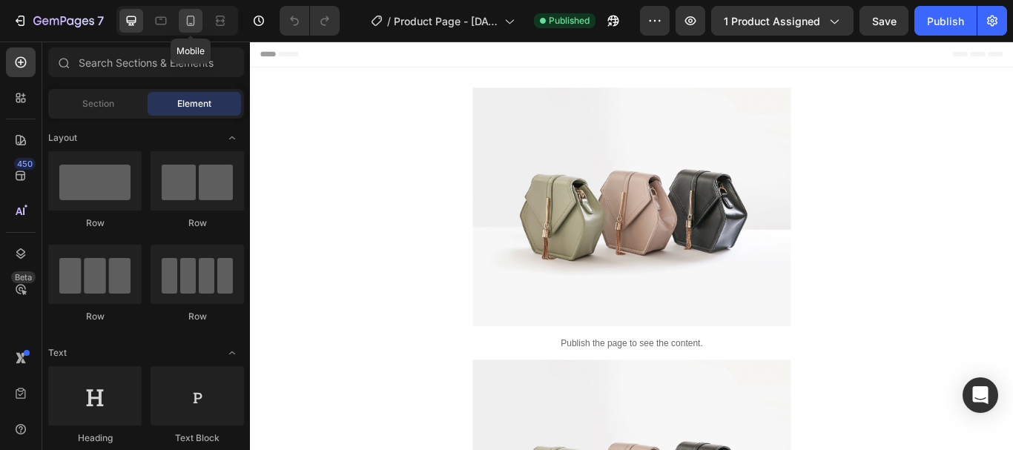
click at [187, 15] on icon at bounding box center [190, 20] width 15 height 15
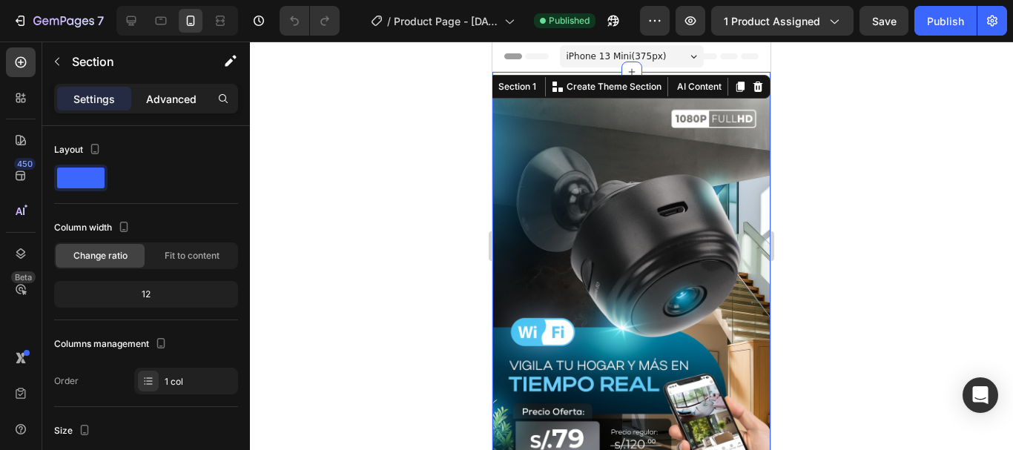
click at [191, 96] on p "Advanced" at bounding box center [171, 99] width 50 height 16
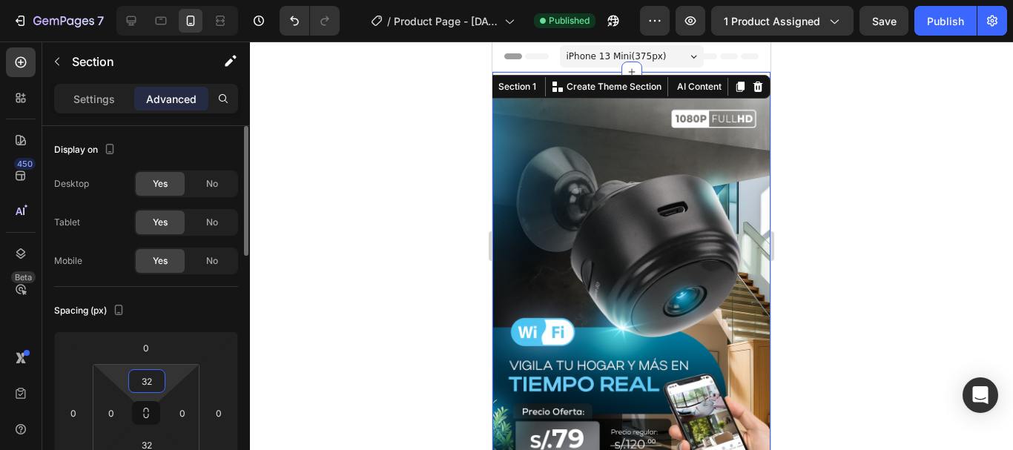
drag, startPoint x: 158, startPoint y: 381, endPoint x: 134, endPoint y: 381, distance: 23.7
click at [134, 381] on input "32" at bounding box center [147, 381] width 30 height 22
drag, startPoint x: 154, startPoint y: 380, endPoint x: 139, endPoint y: 381, distance: 15.6
click at [139, 381] on input "32" at bounding box center [147, 381] width 30 height 22
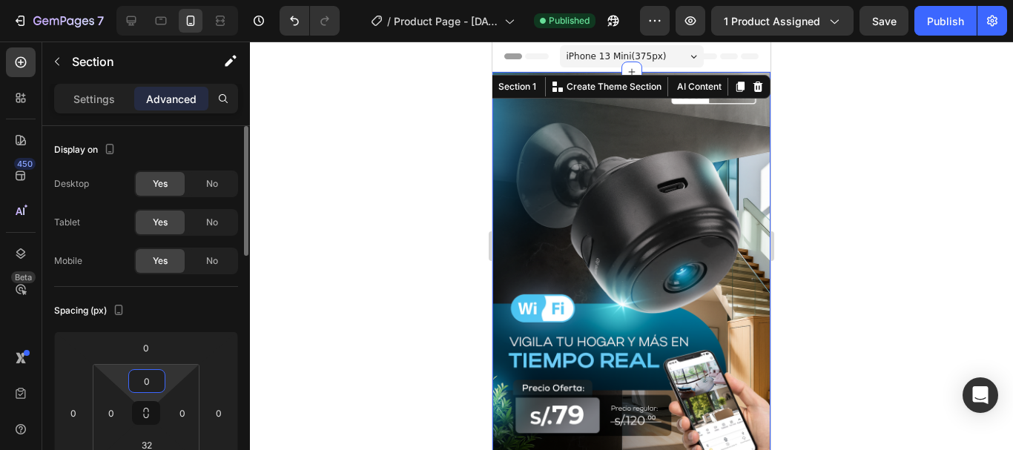
type input "0"
click at [151, 443] on input "32" at bounding box center [147, 445] width 30 height 22
click at [151, 443] on span "Auto" at bounding box center [160, 441] width 19 height 10
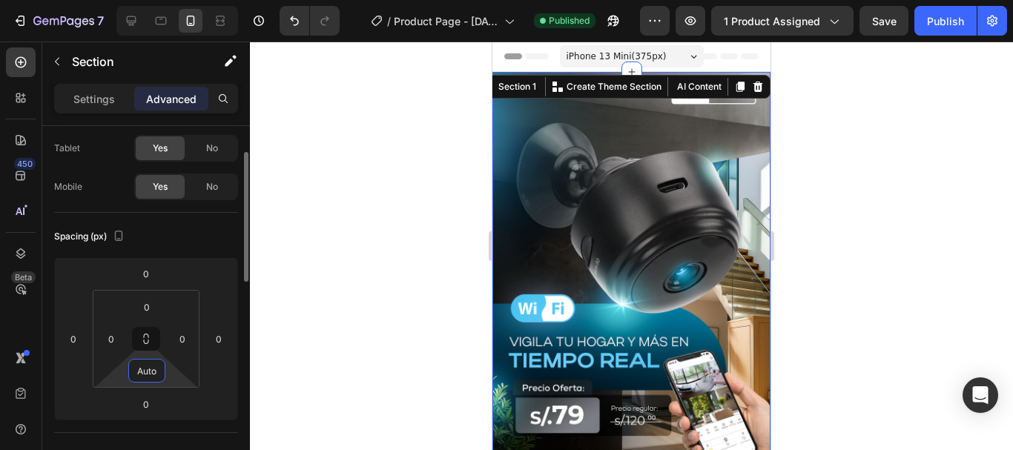
click at [153, 372] on input "Auto" at bounding box center [147, 371] width 30 height 22
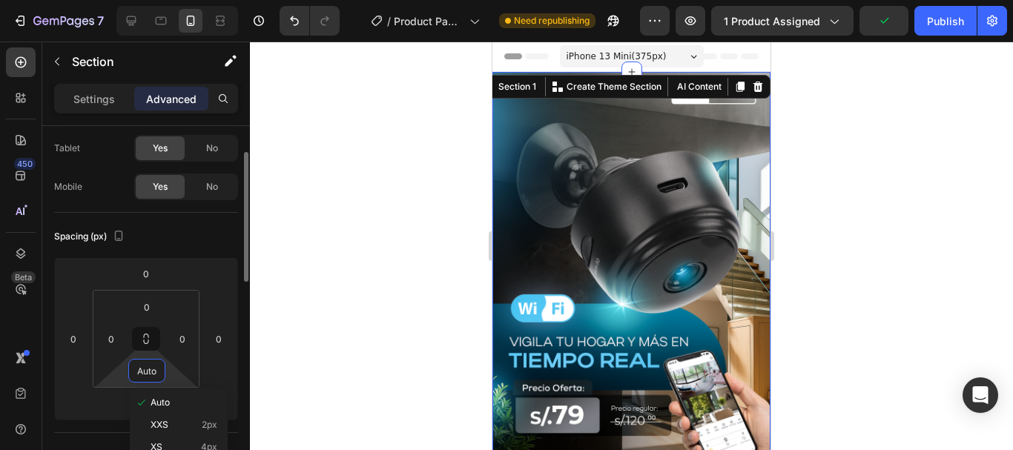
type input "0"
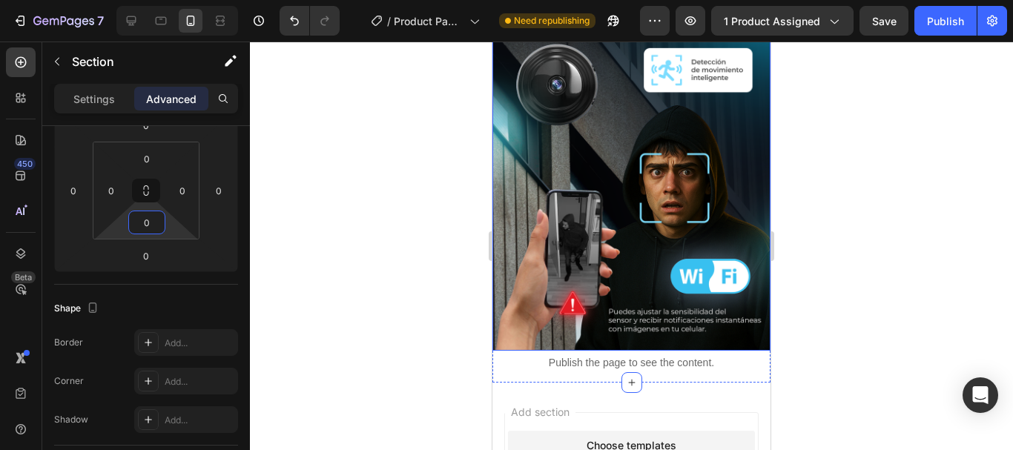
scroll to position [1912, 0]
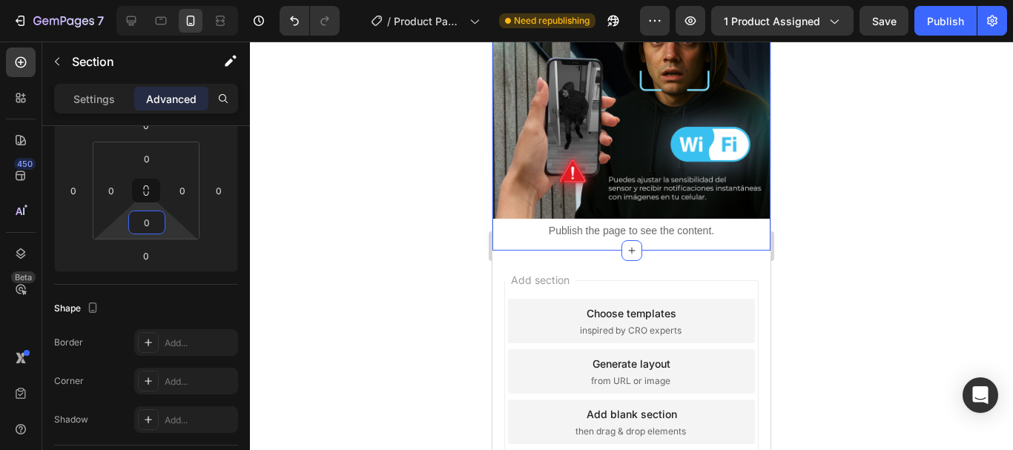
click at [594, 251] on div "Add section Choose templates inspired by CRO experts Generate layout from URL o…" at bounding box center [631, 375] width 278 height 248
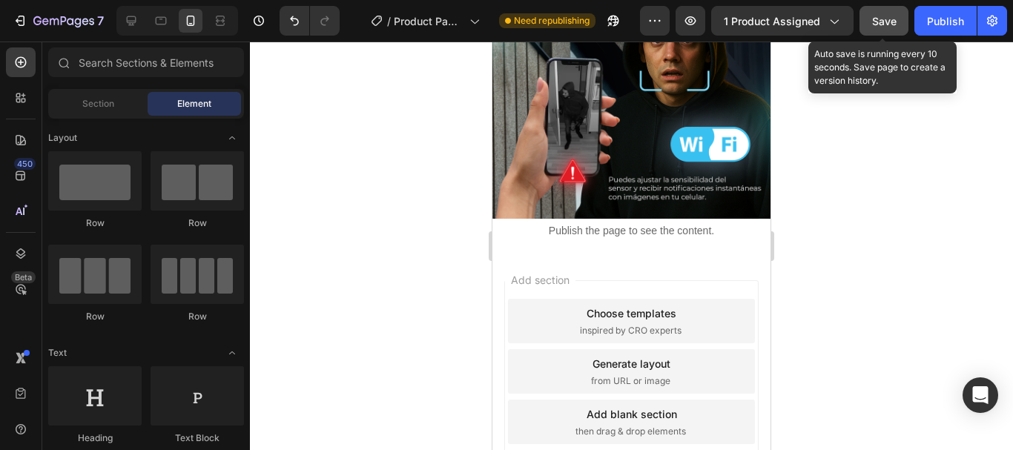
click at [895, 20] on span "Save" at bounding box center [884, 21] width 24 height 13
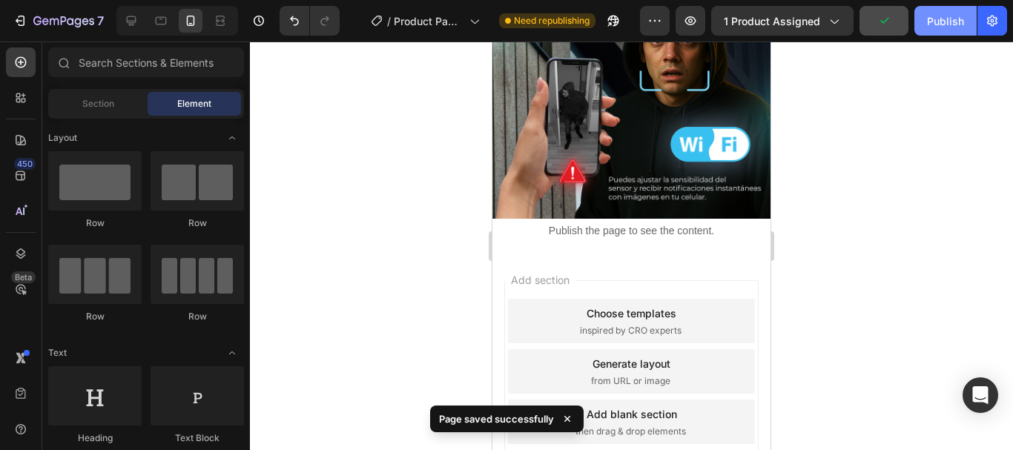
click at [943, 21] on div "Publish" at bounding box center [945, 21] width 37 height 16
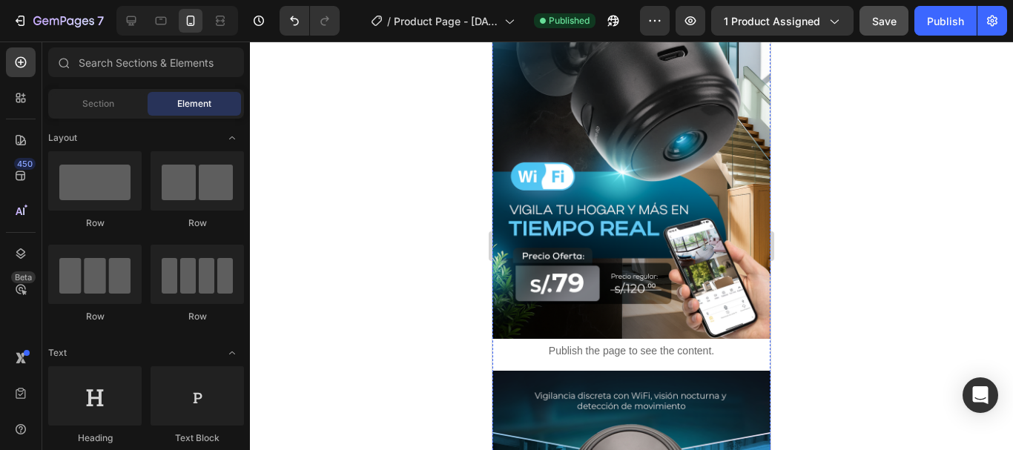
scroll to position [0, 0]
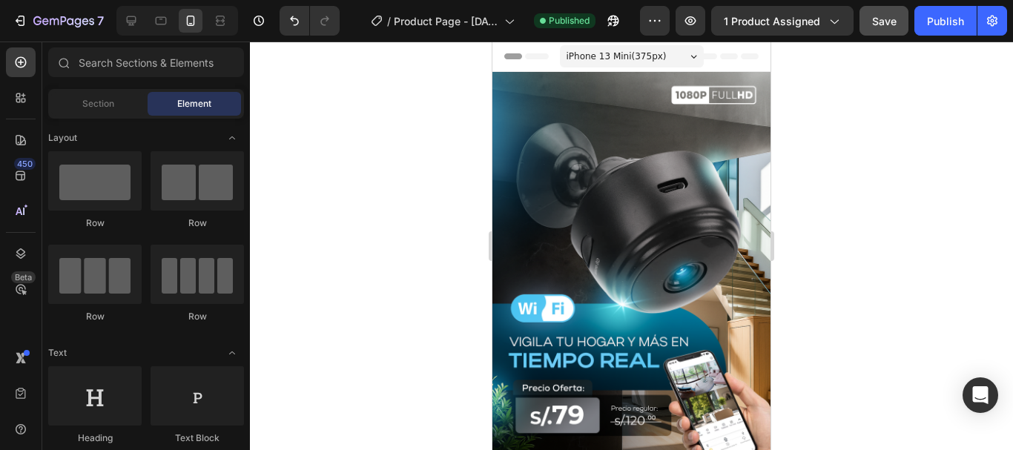
click at [359, 262] on div at bounding box center [631, 246] width 763 height 409
drag, startPoint x: 389, startPoint y: 272, endPoint x: 390, endPoint y: 22, distance: 249.9
click at [389, 270] on div at bounding box center [631, 246] width 763 height 409
